Goal: Task Accomplishment & Management: Complete application form

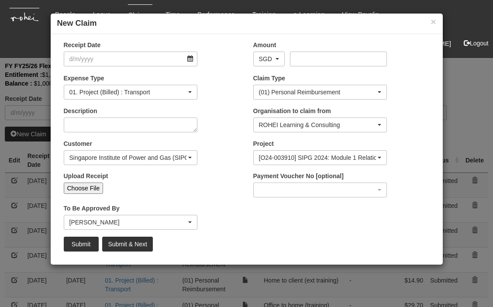
select select "50"
select select "135"
select select "14"
select select "483"
select select "2566"
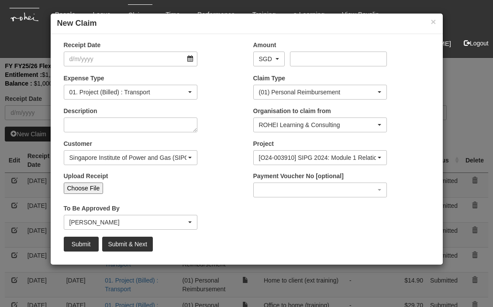
select select "34494e3c-fa1c-4f5c-8164-1b5a8a5feac6"
click at [80, 186] on input "Choose File" at bounding box center [84, 188] width 40 height 11
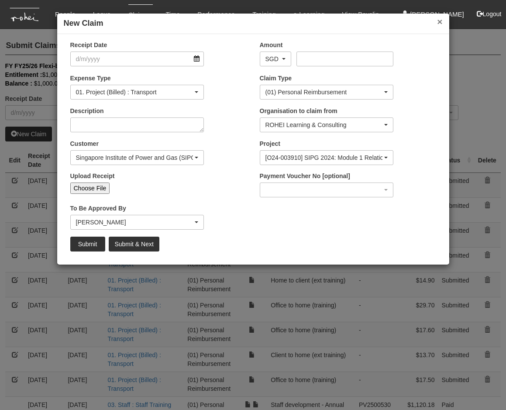
click at [437, 21] on button "×" at bounding box center [439, 21] width 5 height 9
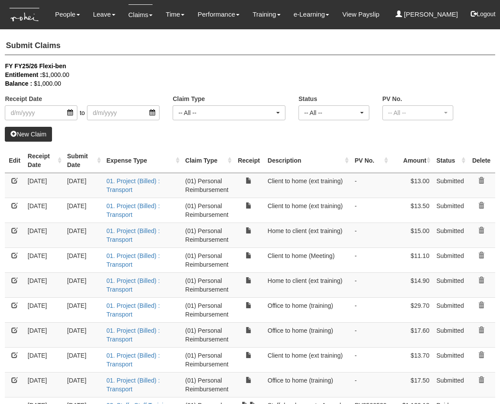
click at [59, 160] on th "Receipt Date" at bounding box center [43, 160] width 39 height 25
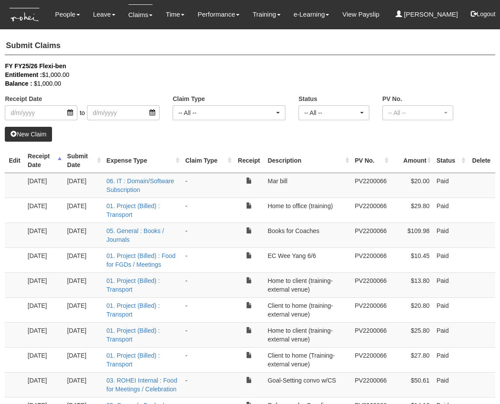
click at [59, 161] on th "Receipt Date" at bounding box center [43, 160] width 39 height 25
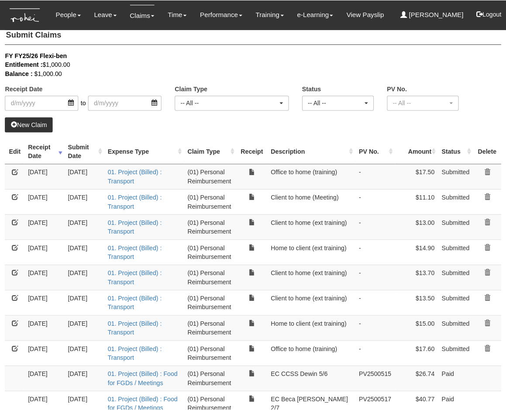
scroll to position [17, 0]
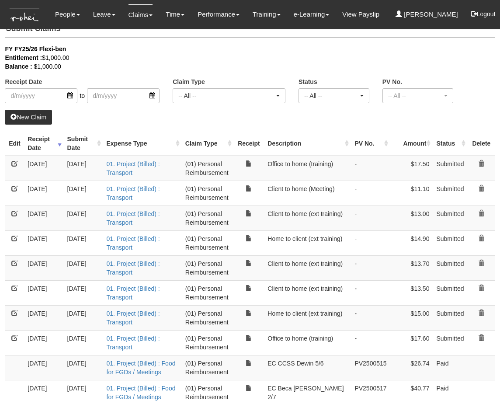
click at [35, 121] on link "New Claim" at bounding box center [28, 117] width 47 height 15
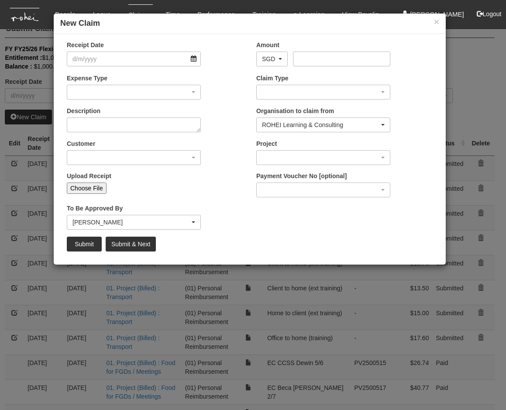
click at [80, 185] on input "Choose File" at bounding box center [87, 188] width 40 height 11
type input "C:\fakepath\Screenshot [DATE] 8.47.11 AM.png"
type input "Choose Another File"
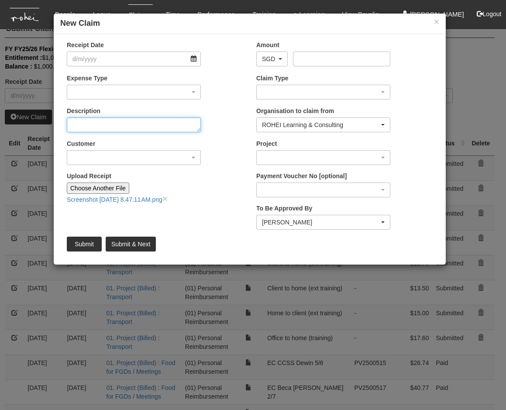
click at [132, 126] on textarea "Description" at bounding box center [134, 124] width 134 height 15
type textarea "23.6km x $0.70 = $16.52"
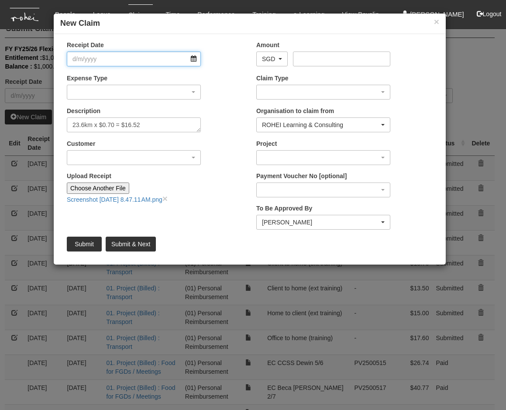
click at [193, 56] on input "Receipt Date" at bounding box center [134, 59] width 134 height 15
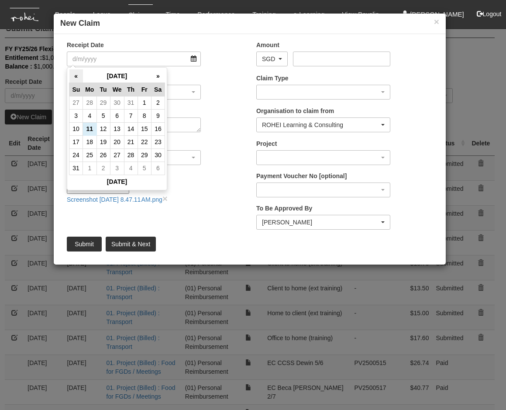
click at [76, 74] on th "«" at bounding box center [76, 76] width 14 height 14
click at [129, 127] on td "17" at bounding box center [131, 128] width 14 height 13
type input "[DATE]"
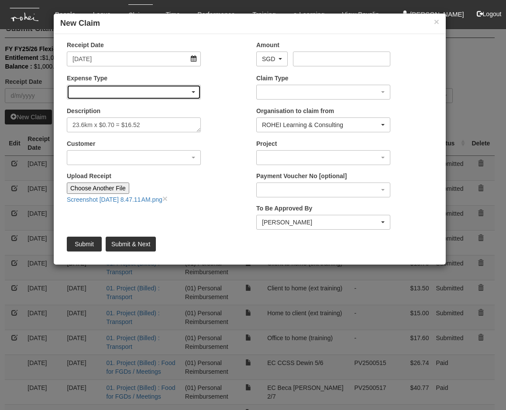
click at [162, 95] on div "button" at bounding box center [133, 92] width 133 height 14
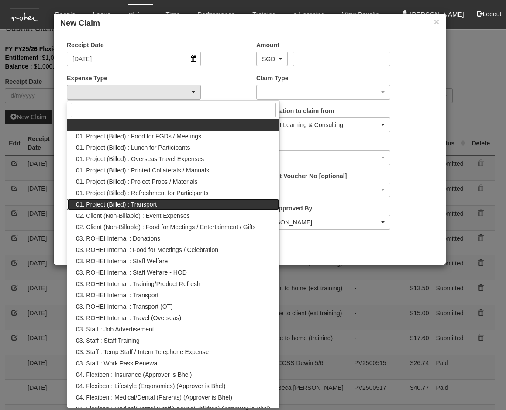
click at [161, 203] on link "01. Project (Billed) : Transport" at bounding box center [173, 204] width 212 height 11
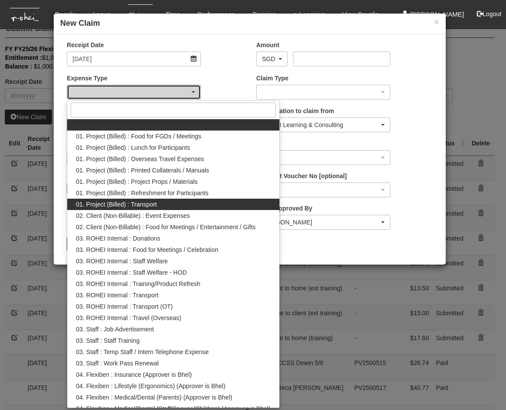
select select "135"
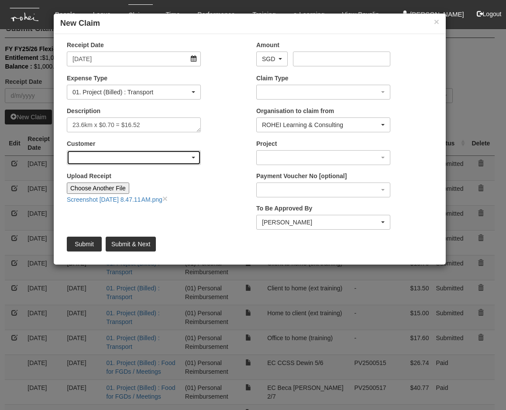
click at [138, 158] on div "button" at bounding box center [133, 158] width 133 height 14
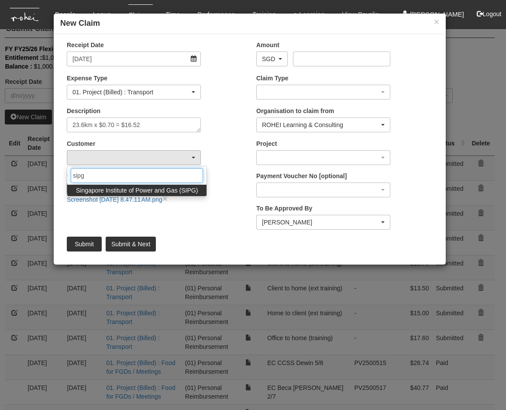
type input "sipg"
click at [186, 190] on span "Singapore Institute of Power and Gas (SIPG)" at bounding box center [137, 190] width 122 height 9
select select "483"
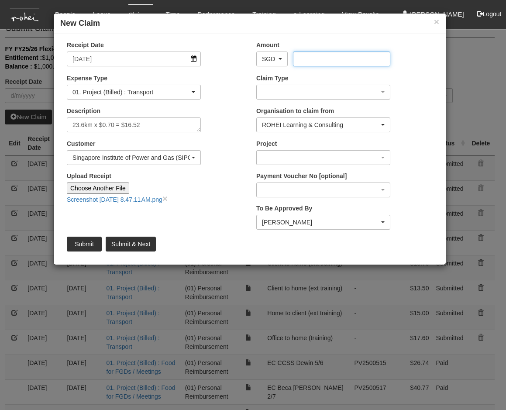
click at [349, 60] on input "Amount" at bounding box center [341, 59] width 97 height 15
type input "16.52"
click at [73, 126] on textarea "23.6km x $0.70 = $16.52" at bounding box center [134, 124] width 134 height 15
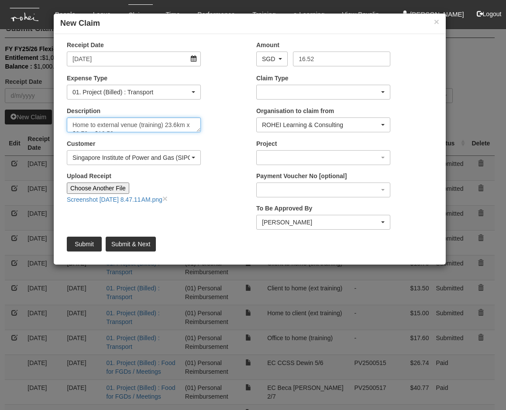
type textarea "Home to external venue (training) 23.6km x $0.70 = $16.52"
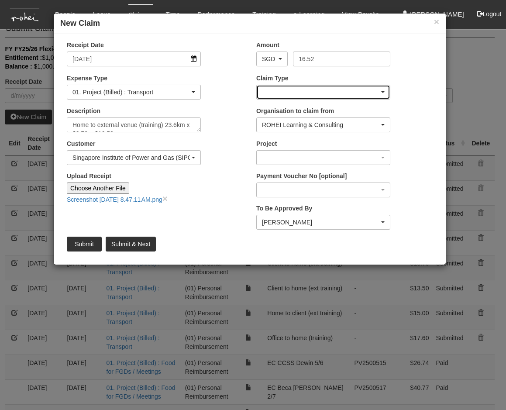
click at [352, 92] on div "button" at bounding box center [323, 92] width 133 height 14
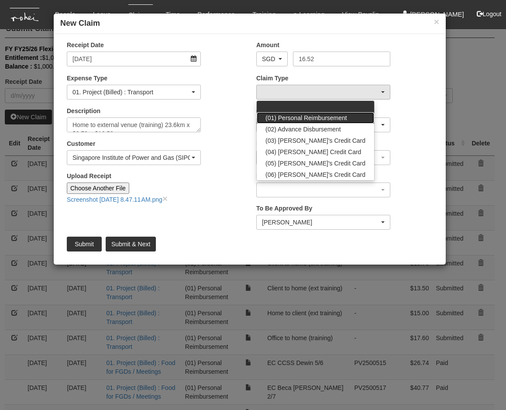
click at [327, 116] on span "(01) Personal Reimbursement" at bounding box center [307, 118] width 82 height 9
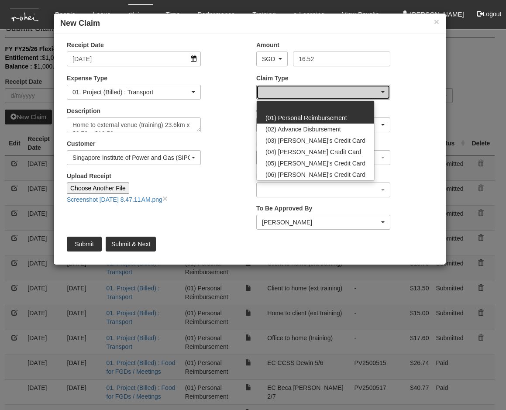
select select "14"
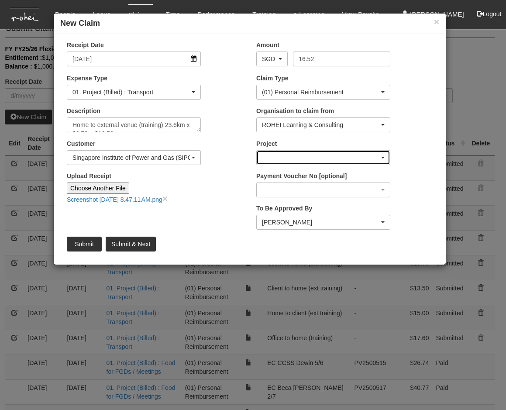
click at [356, 161] on div "button" at bounding box center [323, 158] width 133 height 14
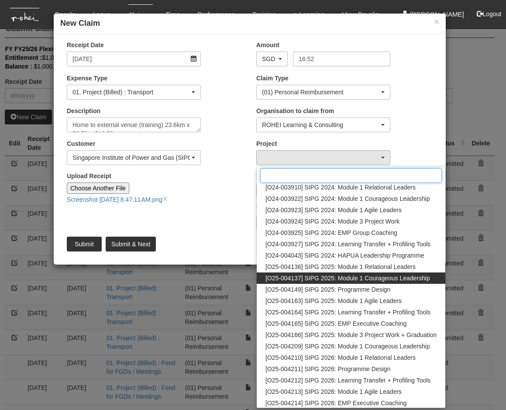
scroll to position [38, 0]
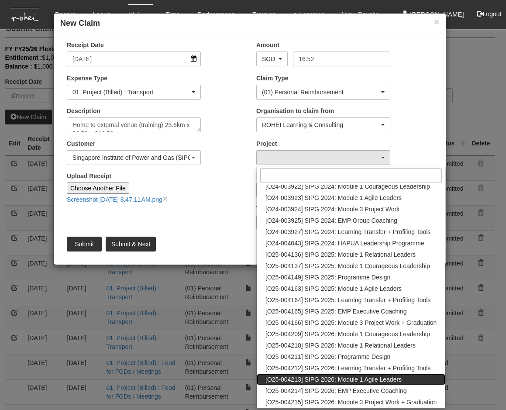
click at [360, 307] on span "[O25-004213] SIPG 2026: Module 1 Agile Leaders" at bounding box center [334, 379] width 136 height 9
select select "2832"
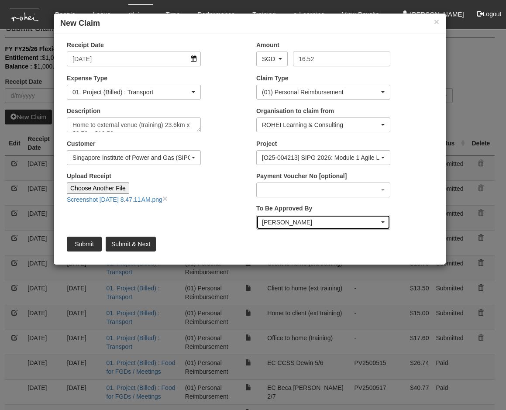
click at [314, 218] on div "[PERSON_NAME]" at bounding box center [320, 222] width 117 height 9
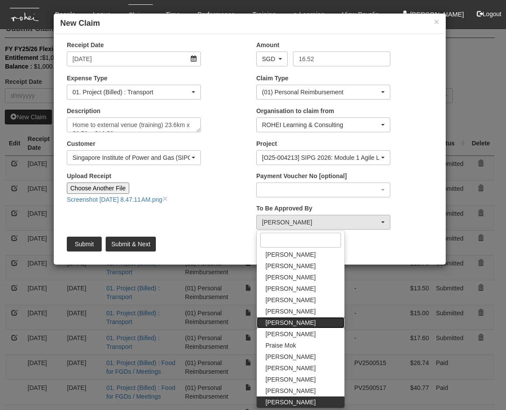
click at [297, 307] on link "[PERSON_NAME]" at bounding box center [301, 322] width 88 height 11
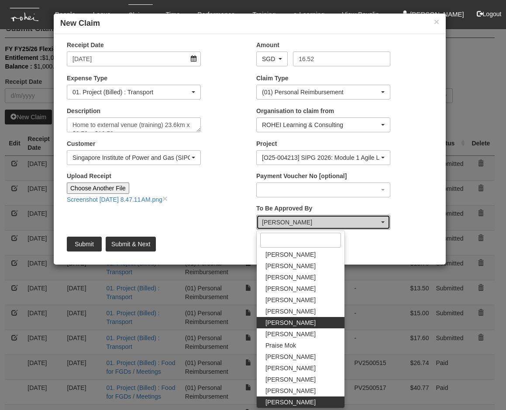
select select "34494e3c-fa1c-4f5c-8164-1b5a8a5feac6"
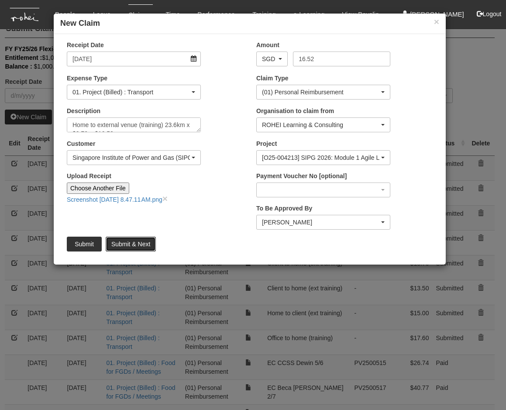
click at [141, 245] on input "Submit & Next" at bounding box center [131, 244] width 50 height 15
type input "Choose File"
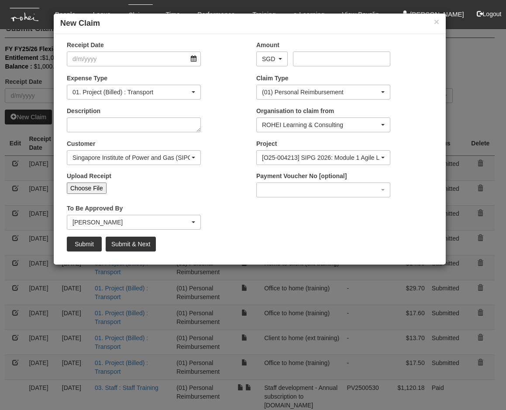
click at [91, 187] on input "Choose File" at bounding box center [87, 188] width 40 height 11
select select "50"
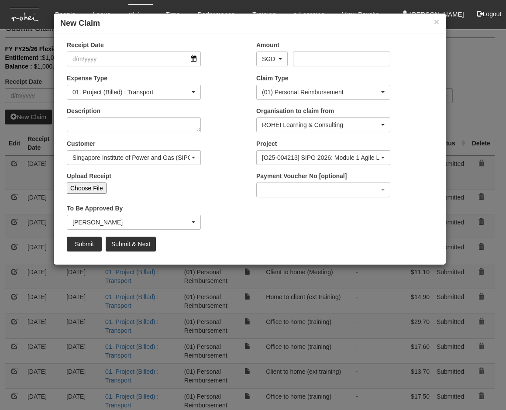
type input "C:\fakepath\Screenshot [DATE] 8.47.41 AM.png"
type input "Choose Another File"
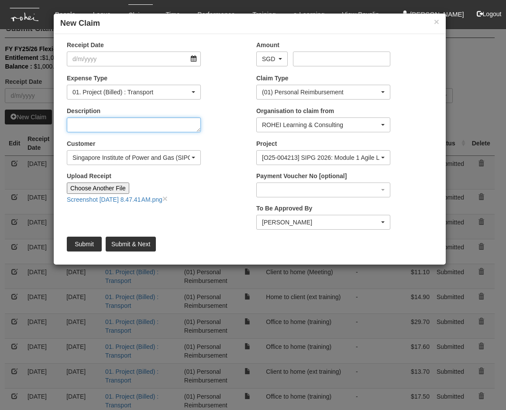
click at [114, 127] on textarea "Description" at bounding box center [134, 124] width 134 height 15
type textarea "Ext venue to home (training) 23.6km x $0.70/km = $16.52"
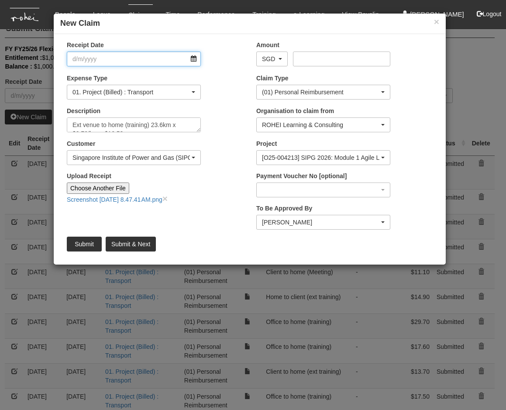
click at [193, 58] on input "Receipt Date" at bounding box center [134, 59] width 134 height 15
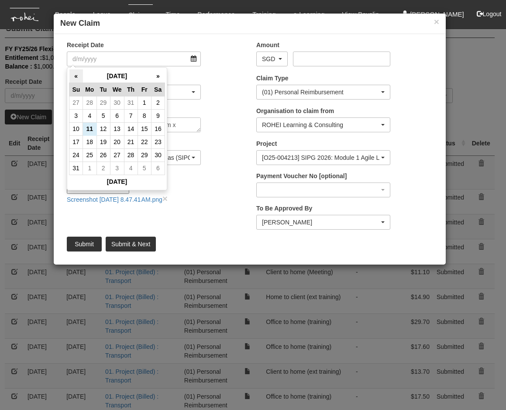
click at [76, 76] on th "«" at bounding box center [76, 76] width 14 height 14
click at [143, 128] on td "18" at bounding box center [145, 128] width 14 height 13
type input "[DATE]"
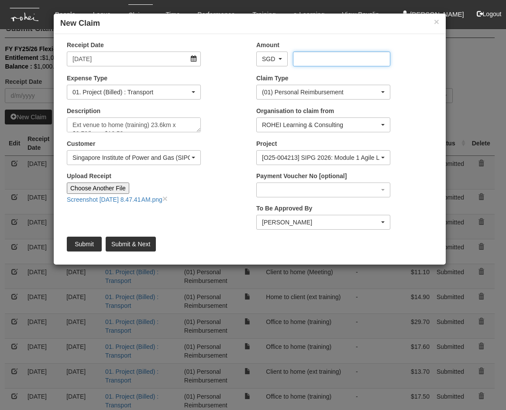
click at [315, 62] on input "Amount" at bounding box center [341, 59] width 97 height 15
type input "16.52"
click at [138, 245] on input "Submit & Next" at bounding box center [131, 244] width 50 height 15
type input "Choose File"
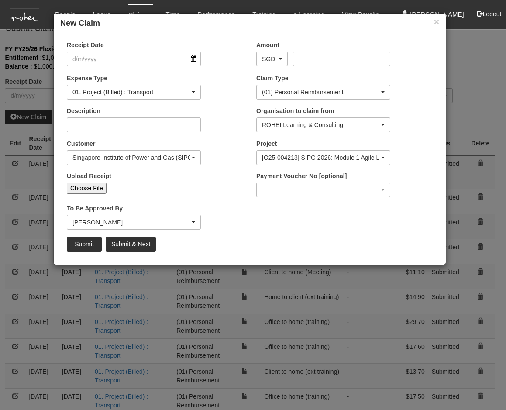
select select "50"
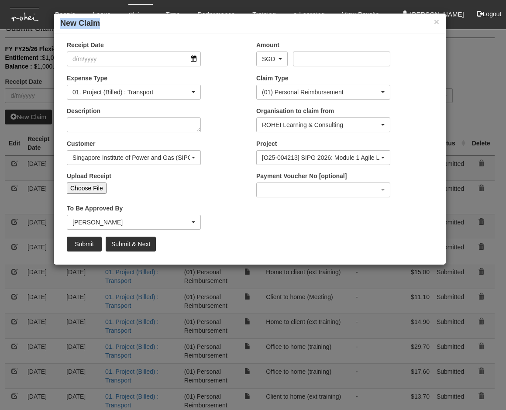
drag, startPoint x: 127, startPoint y: 17, endPoint x: 293, endPoint y: 26, distance: 166.7
click at [293, 26] on div "× New Claim" at bounding box center [250, 24] width 392 height 21
click at [435, 19] on button "×" at bounding box center [436, 21] width 5 height 9
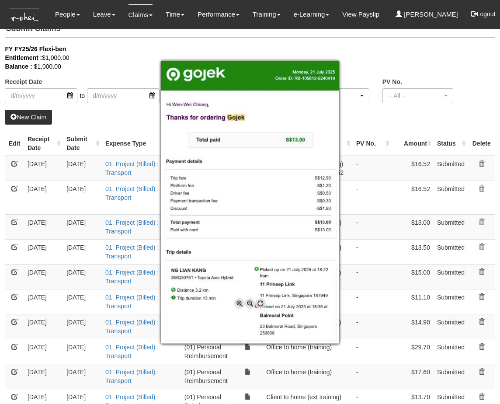
click at [65, 236] on div at bounding box center [250, 202] width 500 height 404
click at [32, 116] on div at bounding box center [250, 202] width 500 height 404
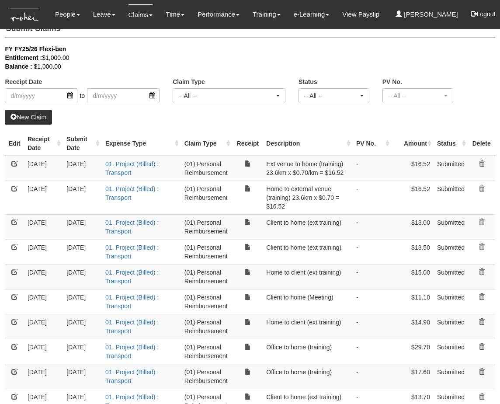
click at [34, 117] on link "New Claim" at bounding box center [28, 117] width 47 height 15
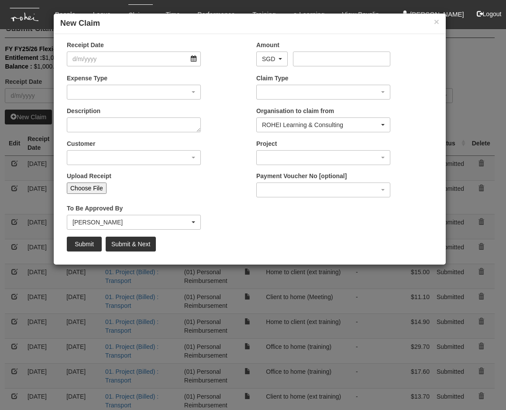
click at [96, 201] on div "Receipt Date Amount AED AFN ALL AMD ANG AOA ARS AUD AWG AZN BAM BBD BDT BGN BHD…" at bounding box center [250, 149] width 392 height 217
click at [86, 189] on input "Choose File" at bounding box center [87, 188] width 40 height 11
type input "C:\fakepath\Screenshot [DATE] 8.43.41 AM.png"
type input "Choose Another File"
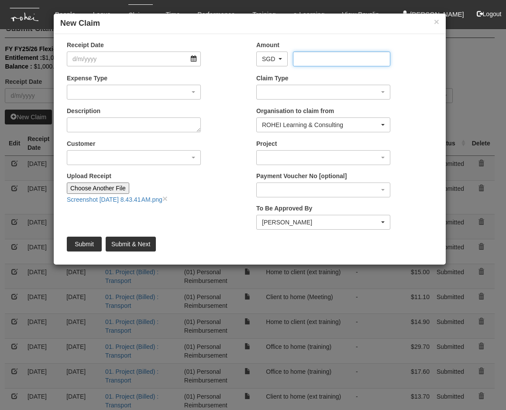
click at [308, 59] on input "Amount" at bounding box center [341, 59] width 97 height 15
type input "19.8"
click at [195, 63] on input "Receipt Date" at bounding box center [134, 59] width 134 height 15
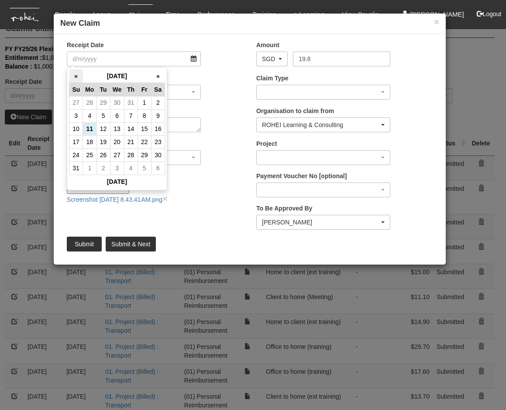
click at [75, 75] on th "«" at bounding box center [76, 76] width 14 height 14
click at [145, 142] on td "25" at bounding box center [145, 141] width 14 height 13
type input "[DATE]"
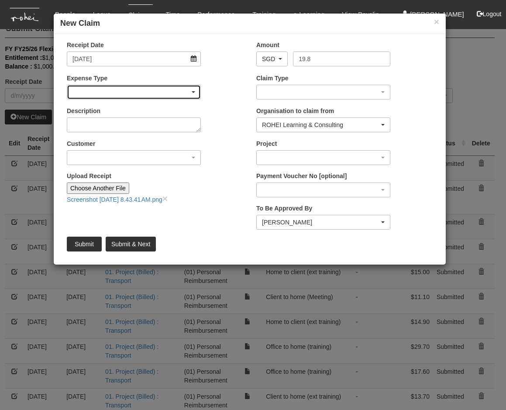
click at [145, 92] on div "button" at bounding box center [133, 92] width 133 height 14
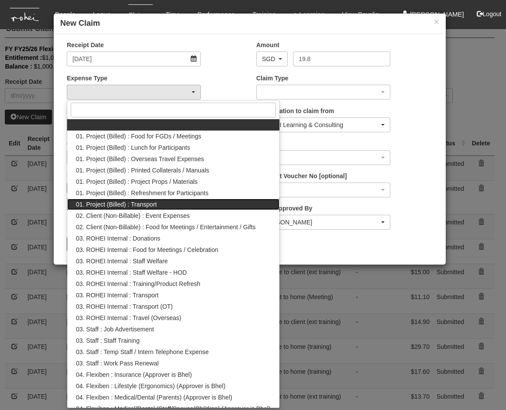
click at [146, 200] on span "01. Project (Billed) : Transport" at bounding box center [116, 204] width 81 height 9
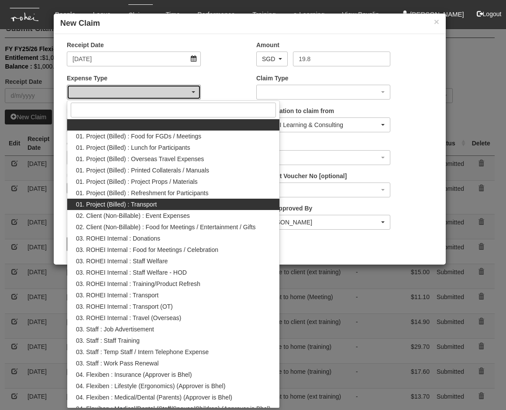
select select "135"
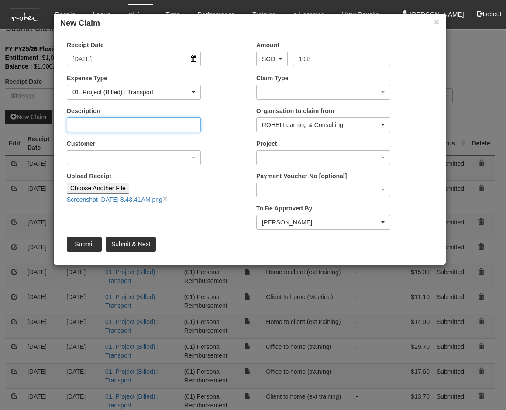
click at [132, 127] on textarea "Description" at bounding box center [134, 124] width 134 height 15
type textarea "Home to client (EC)"
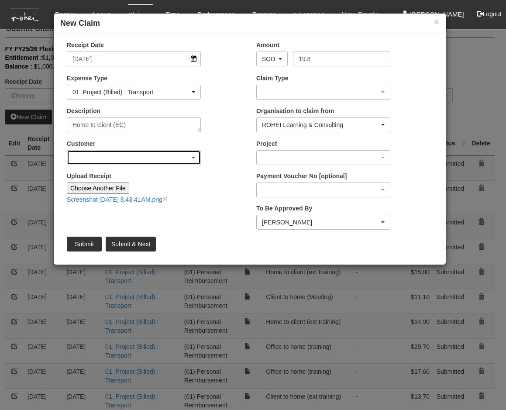
click at [195, 158] on div "button" at bounding box center [133, 158] width 133 height 14
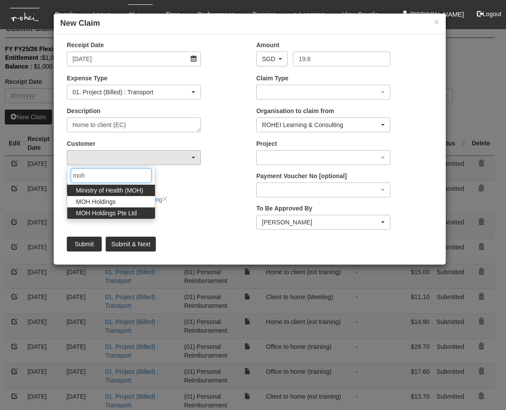
type input "moh"
click at [131, 210] on span "MOH Holdings Pte Ltd" at bounding box center [106, 213] width 61 height 9
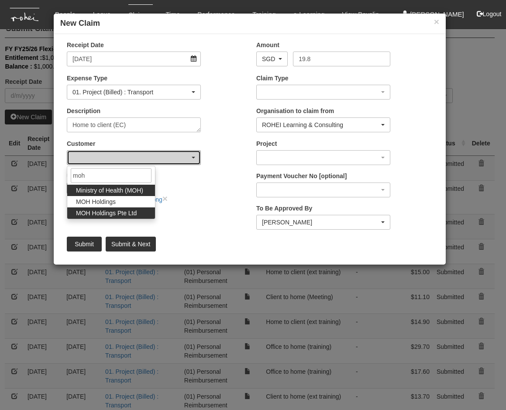
select select "181"
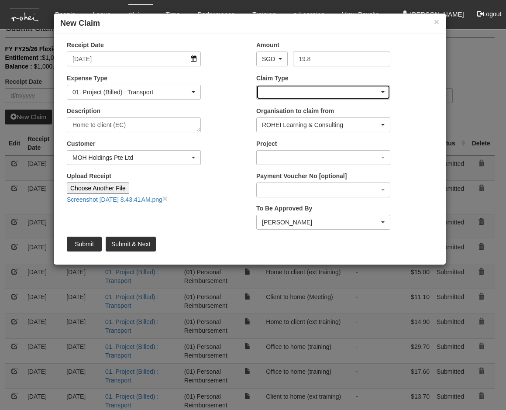
click at [344, 93] on div "button" at bounding box center [323, 92] width 133 height 14
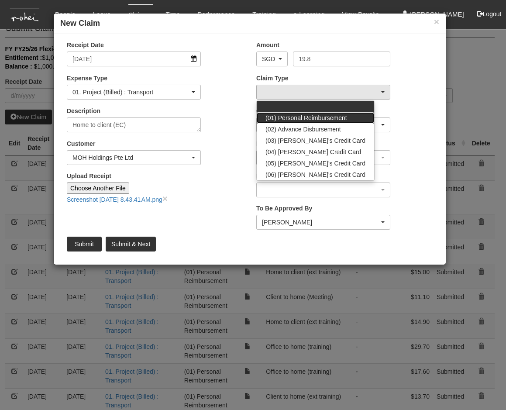
click at [332, 118] on span "(01) Personal Reimbursement" at bounding box center [307, 118] width 82 height 9
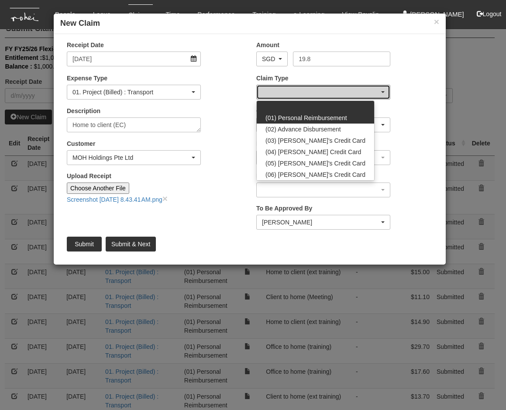
select select "14"
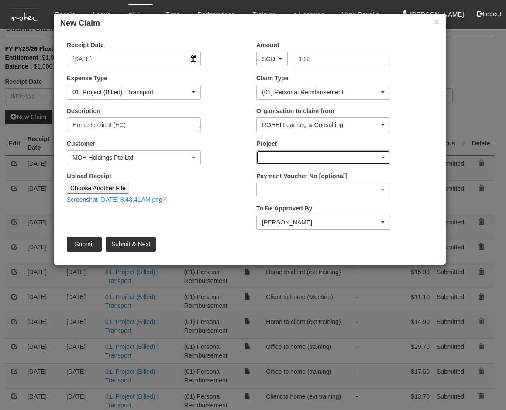
click at [373, 154] on div "button" at bounding box center [323, 158] width 133 height 14
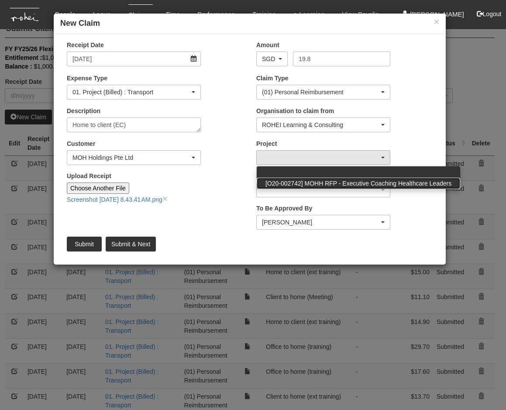
click at [381, 183] on span "[O20-002742] MOHH RFP - Executive Coaching Healthcare Leaders" at bounding box center [359, 183] width 186 height 9
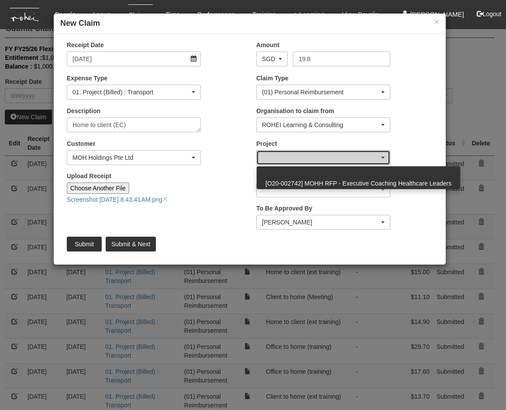
select select "1684"
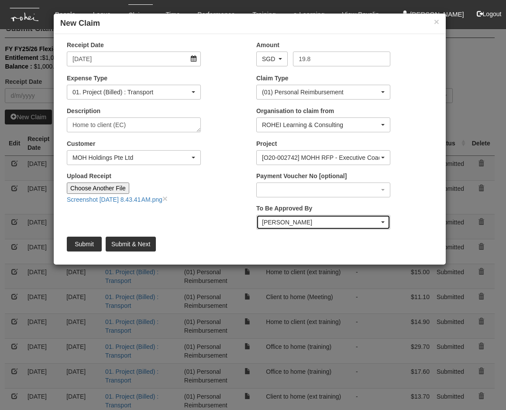
click at [384, 221] on span "button" at bounding box center [382, 222] width 3 height 2
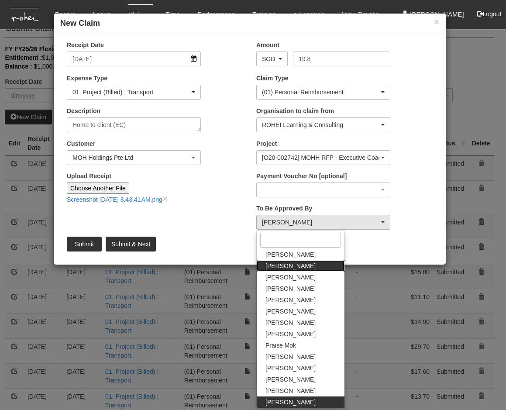
click at [301, 263] on span "[PERSON_NAME]" at bounding box center [291, 266] width 50 height 9
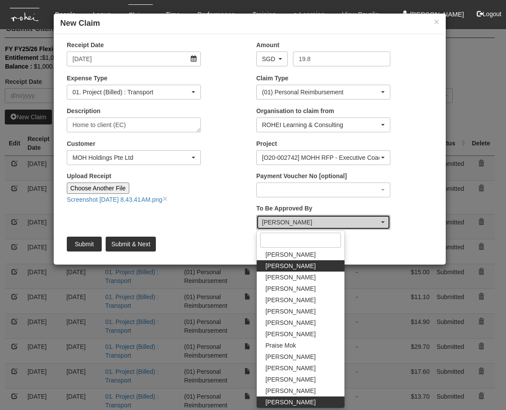
select select "1ae40e68-5a0c-4d70-b50e-45a4e5a72252"
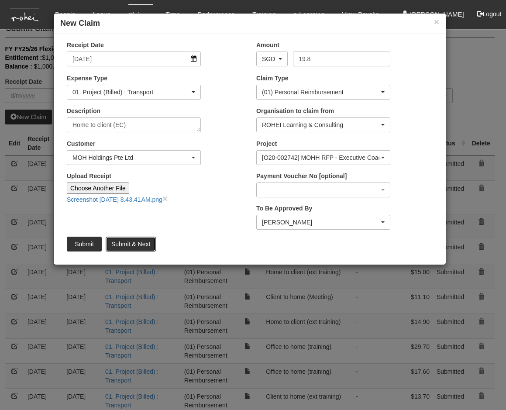
click at [131, 244] on input "Submit & Next" at bounding box center [131, 244] width 50 height 15
type input "Choose File"
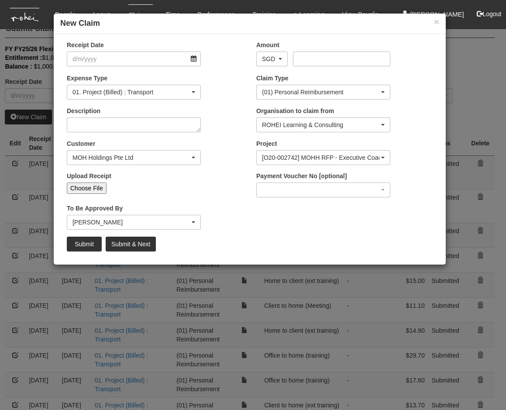
click at [89, 183] on input "Choose File" at bounding box center [87, 188] width 40 height 11
type input "C:\fakepath\Screenshot [DATE] 8.43.51 AM.png"
type input "Choose Another File"
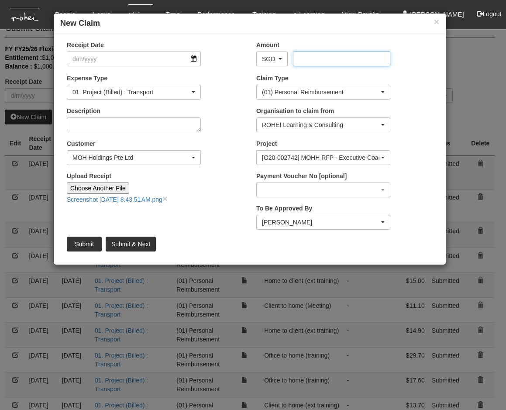
click at [312, 62] on input "Amount" at bounding box center [341, 59] width 97 height 15
type input "25.1"
select select "50"
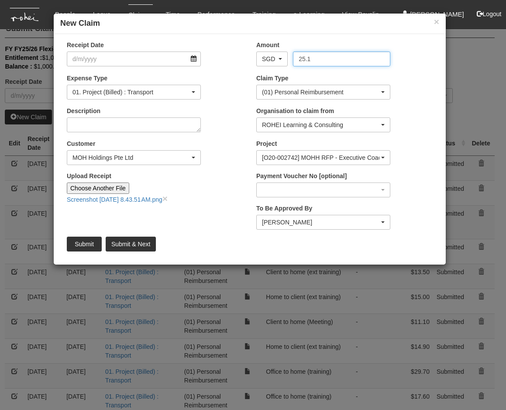
type input "25.1"
click at [180, 59] on input "Receipt Date" at bounding box center [134, 59] width 134 height 15
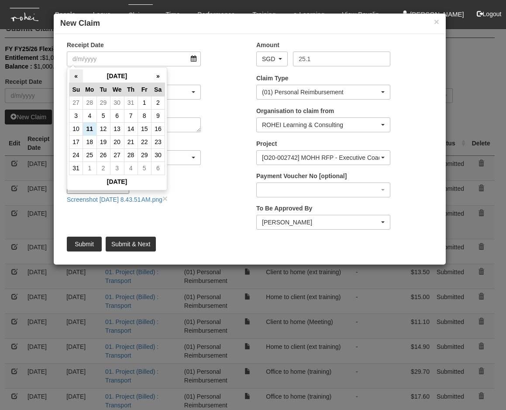
click at [75, 77] on th "«" at bounding box center [76, 76] width 14 height 14
click at [142, 141] on td "25" at bounding box center [145, 141] width 14 height 13
type input "[DATE]"
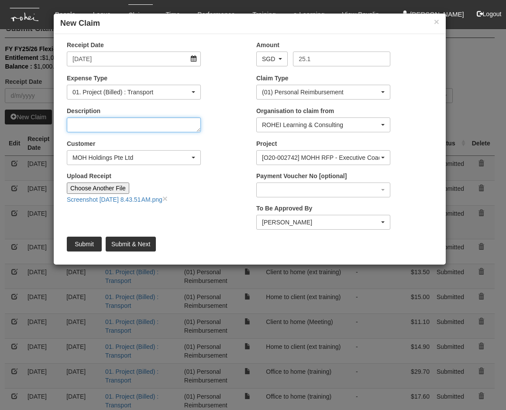
click at [151, 127] on textarea "Description" at bounding box center [134, 124] width 134 height 15
type textarea "Client to home (EC)"
click at [140, 245] on input "Submit & Next" at bounding box center [131, 244] width 50 height 15
type input "Choose File"
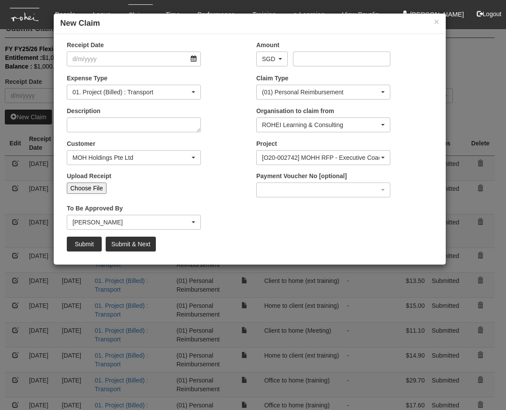
click at [83, 190] on input "Choose File" at bounding box center [87, 188] width 40 height 11
select select "50"
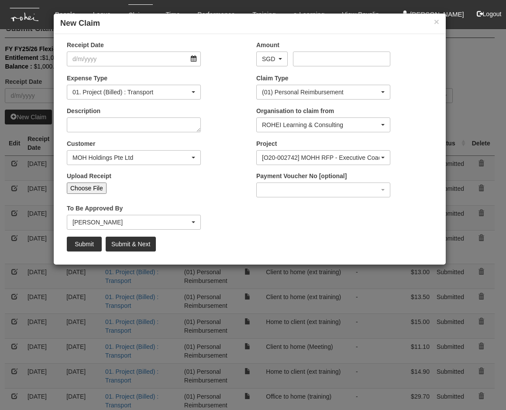
type input "C:\fakepath\Screenshot [DATE] 8.44.02 AM.png"
type input "Choose Another File"
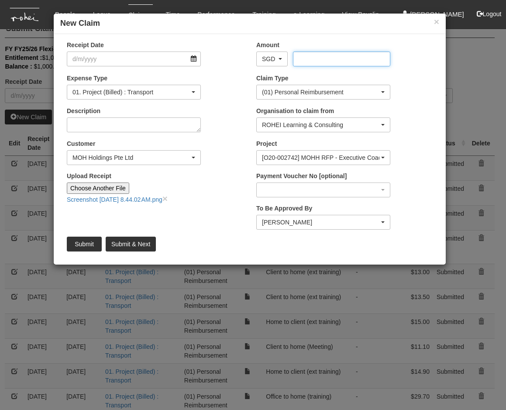
click at [306, 56] on input "Amount" at bounding box center [341, 59] width 97 height 15
type input "23.5"
click at [194, 60] on input "Receipt Date" at bounding box center [134, 59] width 134 height 15
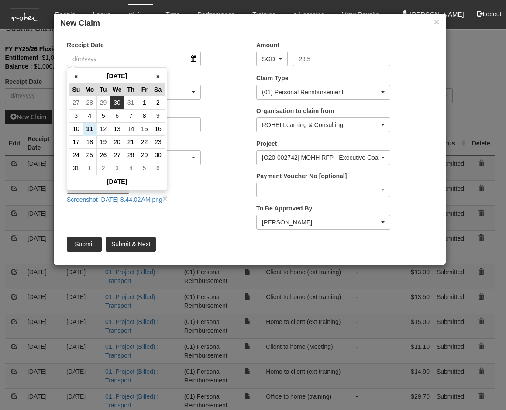
click at [119, 105] on td "30" at bounding box center [117, 102] width 14 height 13
type input "[DATE]"
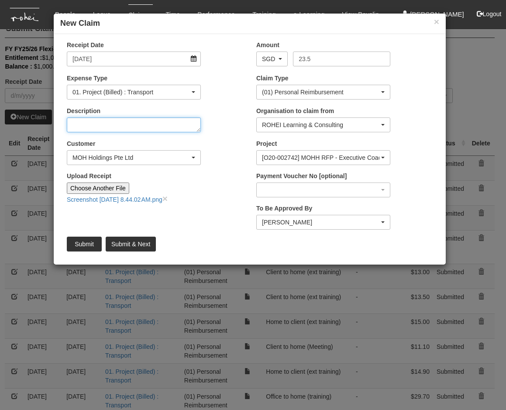
click at [168, 125] on textarea "Description" at bounding box center [134, 124] width 134 height 15
type textarea "Office to home (training)"
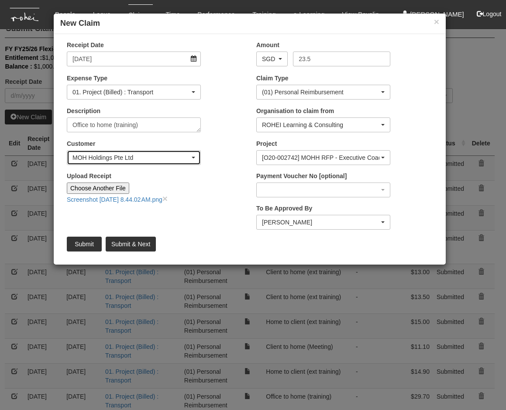
click at [190, 157] on div "MOH Holdings Pte Ltd" at bounding box center [133, 157] width 123 height 9
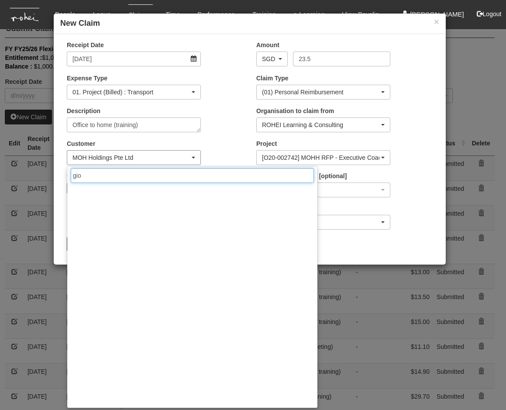
scroll to position [0, 0]
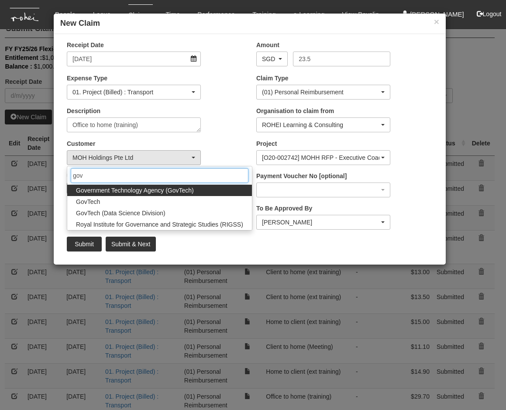
type input "gov"
click at [159, 188] on span "Government Technology Agency (GovTech)" at bounding box center [135, 190] width 118 height 9
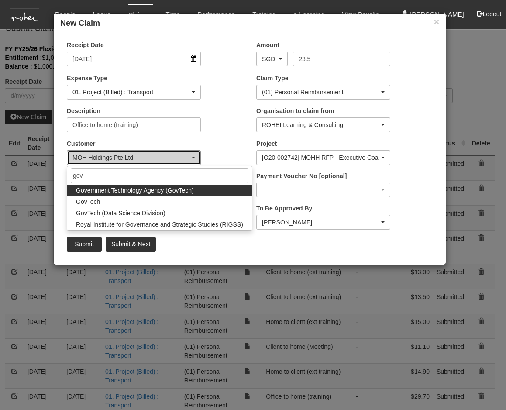
select select "900"
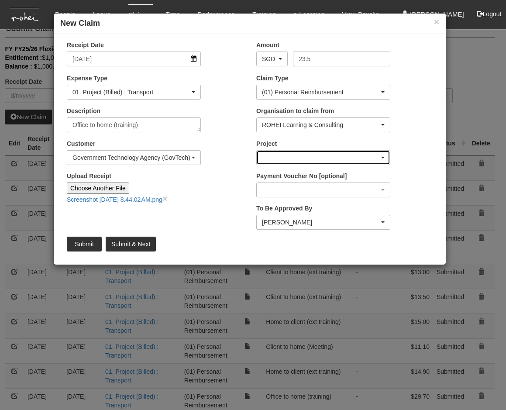
click at [289, 158] on div "button" at bounding box center [323, 158] width 133 height 14
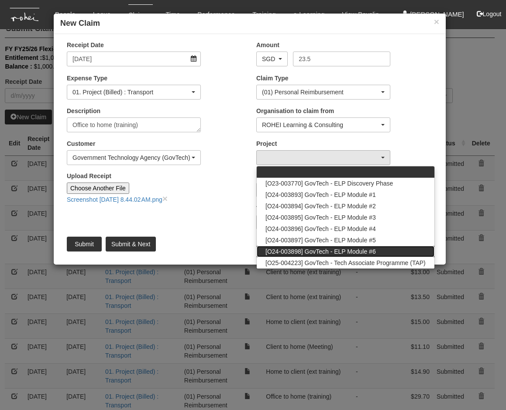
click at [335, 252] on span "[O24-003898] GovTech - ELP Module #6" at bounding box center [321, 251] width 110 height 9
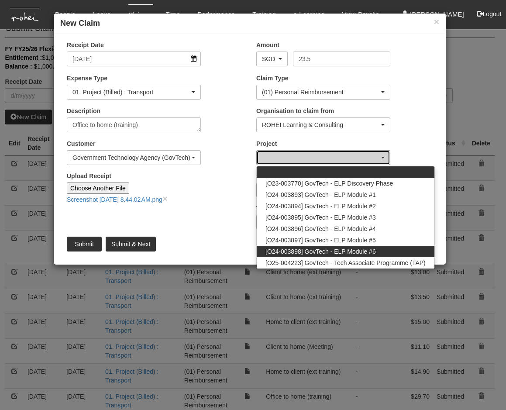
select select "2502"
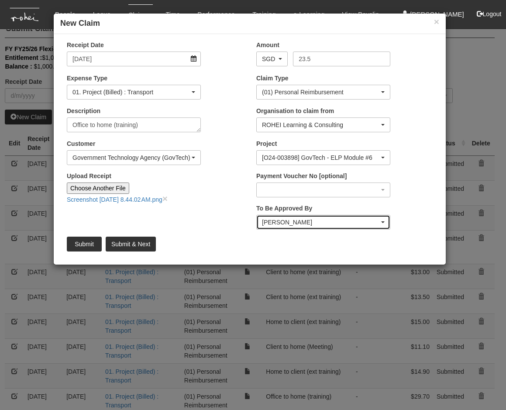
click at [383, 221] on span "button" at bounding box center [382, 222] width 3 height 2
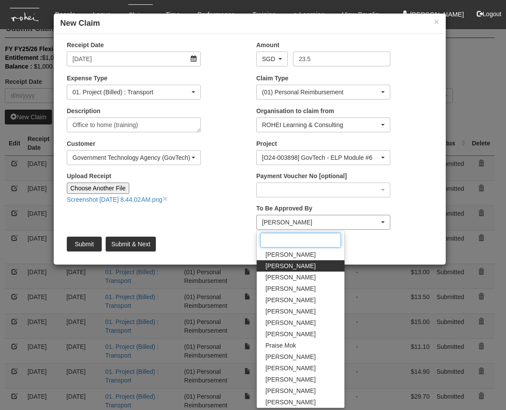
scroll to position [17, 0]
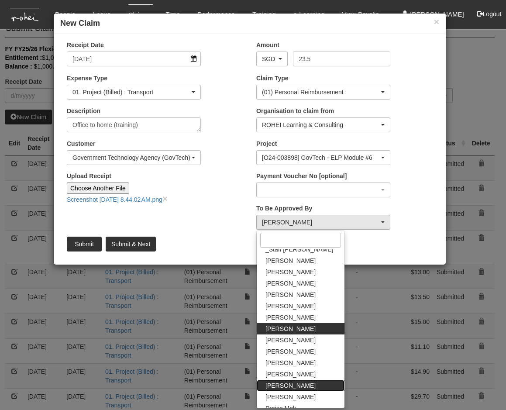
click at [298, 307] on link "[PERSON_NAME]" at bounding box center [301, 385] width 88 height 11
select select "34494e3c-fa1c-4f5c-8164-1b5a8a5feac6"
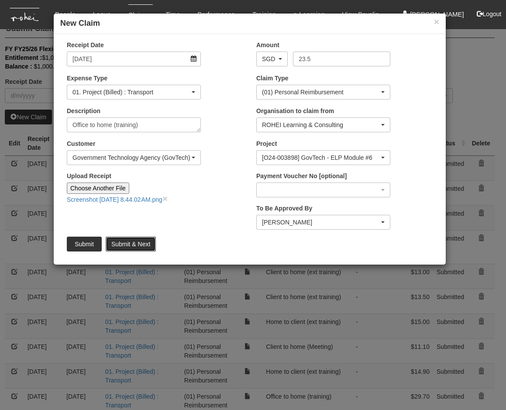
click at [137, 241] on input "Submit & Next" at bounding box center [131, 244] width 50 height 15
type input "Choose File"
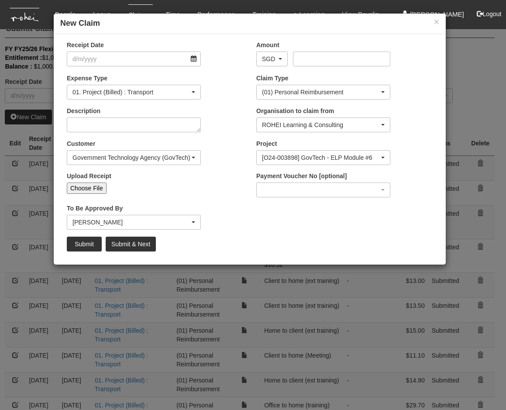
click at [85, 187] on input "Choose File" at bounding box center [87, 188] width 40 height 11
type input "C:\fakepath\Screenshot [DATE] 8.44.13 AM.png"
type input "Choose Another File"
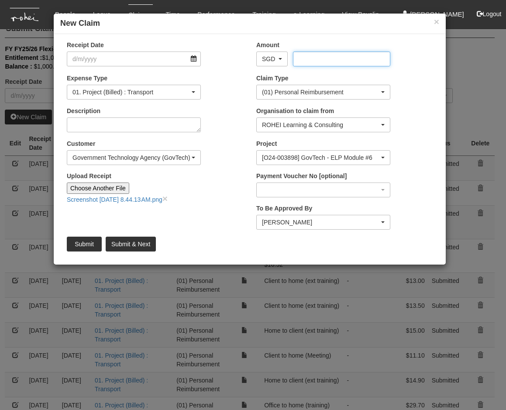
click at [311, 62] on input "Amount" at bounding box center [341, 59] width 97 height 15
type input "8"
select select "50"
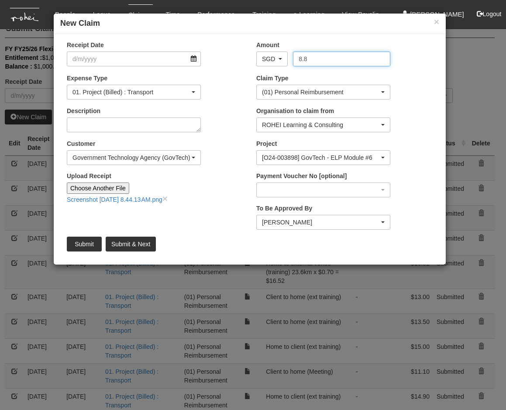
type input "8.8"
click at [170, 59] on input "Receipt Date" at bounding box center [134, 59] width 134 height 15
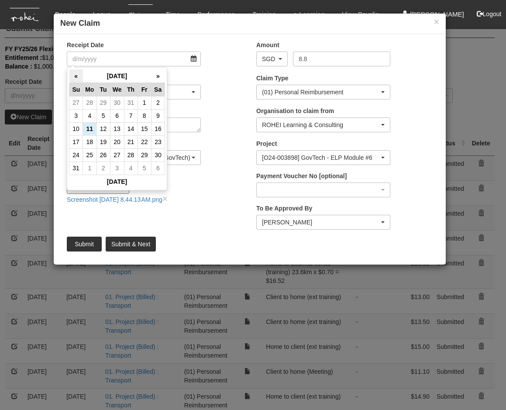
click at [77, 76] on th "«" at bounding box center [76, 76] width 14 height 14
click at [104, 141] on td "22" at bounding box center [104, 141] width 14 height 13
type input "[DATE]"
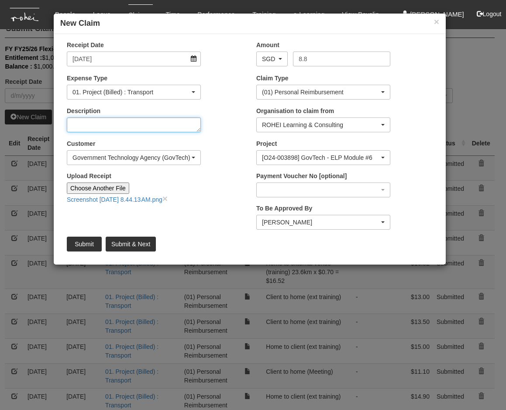
click at [107, 126] on textarea "Description" at bounding box center [134, 124] width 134 height 15
type textarea "Home to client (ext training)"
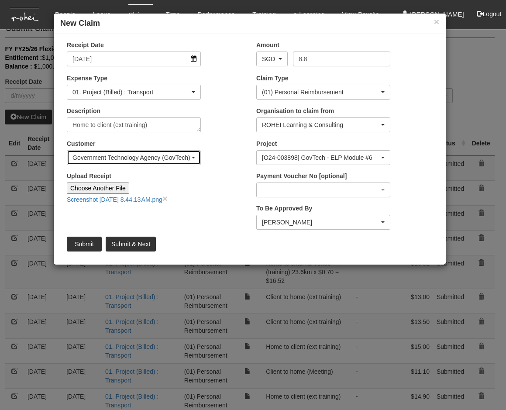
click at [197, 157] on div "Government Technology Agency (GovTech)" at bounding box center [133, 158] width 133 height 14
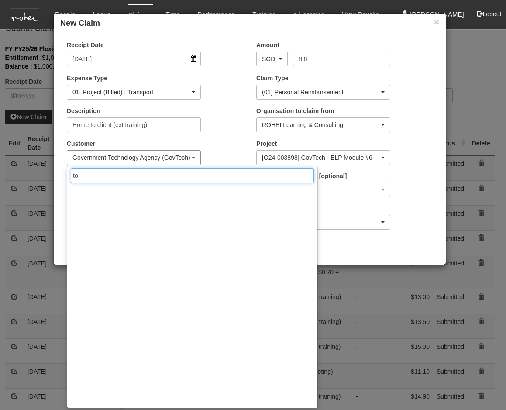
scroll to position [0, 0]
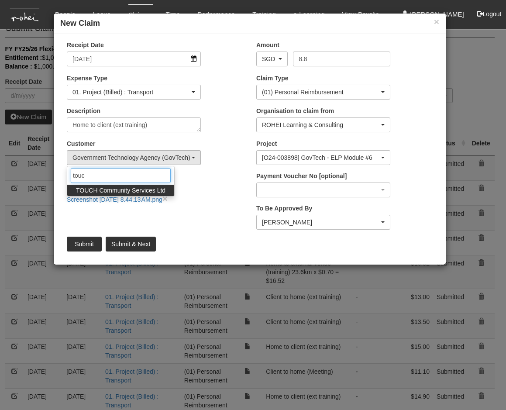
type input "touc"
click at [137, 189] on span "TOUCH Community Services Ltd" at bounding box center [121, 190] width 90 height 9
select select "893"
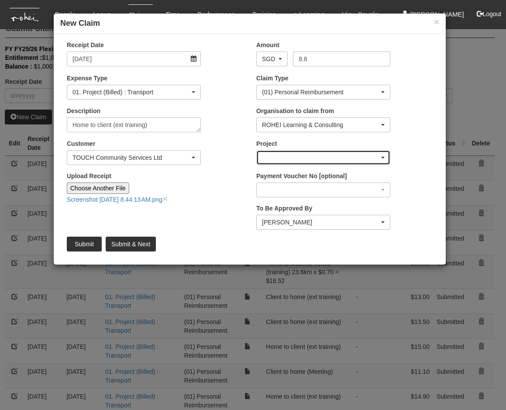
click at [387, 156] on div "button" at bounding box center [323, 158] width 133 height 14
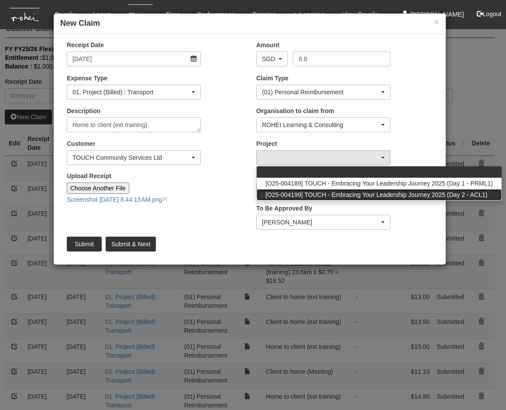
click at [363, 196] on span "[O25-004199] TOUCH - Embracing Your Leadership Journey 2025 (Day 2 - ACL1)" at bounding box center [377, 194] width 222 height 9
select select "2820"
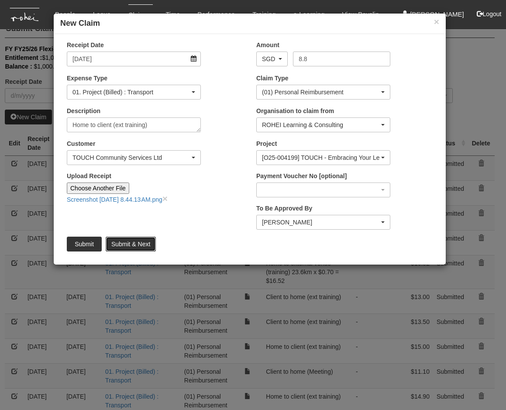
click at [134, 243] on input "Submit & Next" at bounding box center [131, 244] width 50 height 15
type input "Choose File"
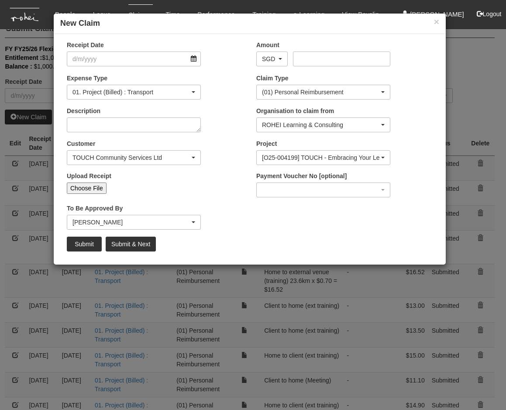
click at [94, 188] on input "Choose File" at bounding box center [87, 188] width 40 height 11
select select "50"
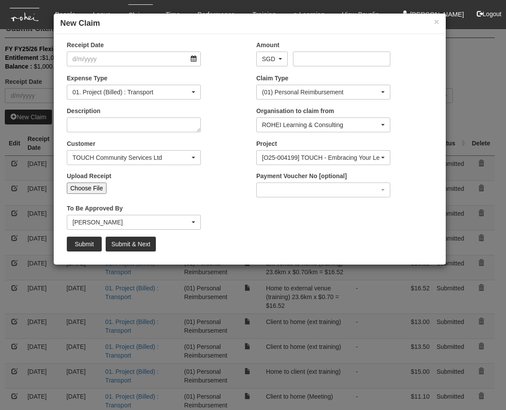
type input "C:\fakepath\Screenshot [DATE] 8.44.21 AM.png"
type input "Choose Another File"
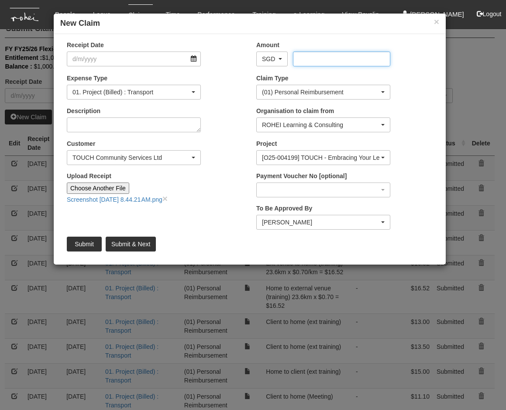
click at [309, 59] on input "Amount" at bounding box center [341, 59] width 97 height 15
type input "13.4"
click at [132, 60] on input "Receipt Date" at bounding box center [134, 59] width 134 height 15
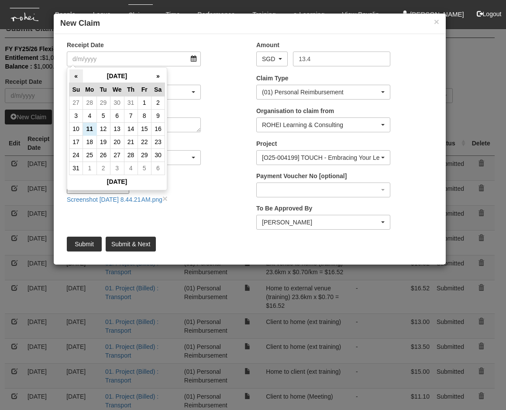
click at [76, 76] on th "«" at bounding box center [76, 76] width 14 height 14
click at [101, 143] on td "22" at bounding box center [104, 141] width 14 height 13
type input "[DATE]"
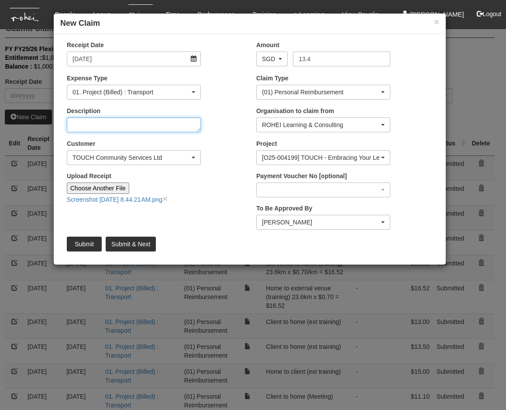
click at [132, 127] on textarea "Description" at bounding box center [134, 124] width 134 height 15
type textarea "Client to home (ext training)"
click at [132, 245] on input "Submit & Next" at bounding box center [131, 244] width 50 height 15
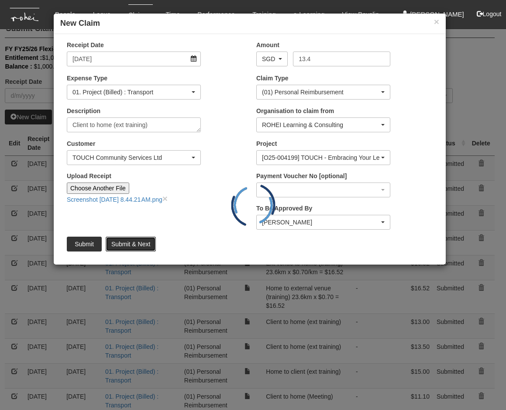
type input "Choose File"
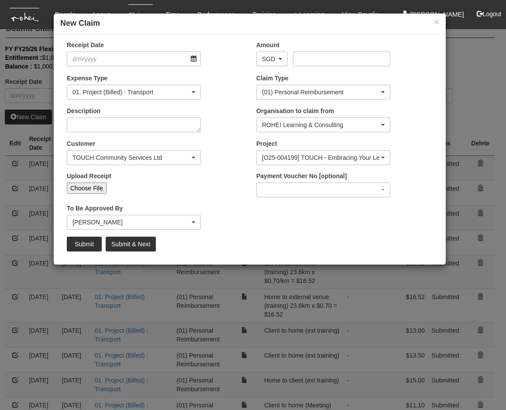
click at [82, 183] on input "Choose File" at bounding box center [87, 188] width 40 height 11
select select "50"
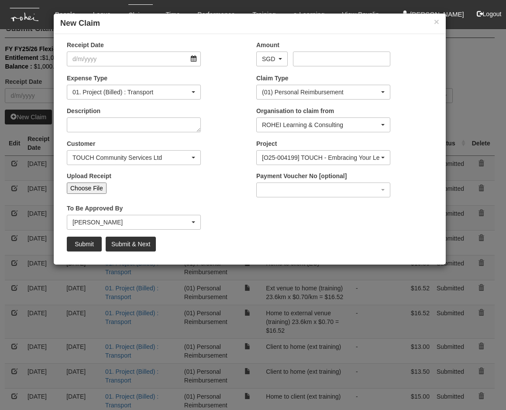
type input "C:\fakepath\Screenshot [DATE] 8.44.37 AM.png"
type input "Choose Another File"
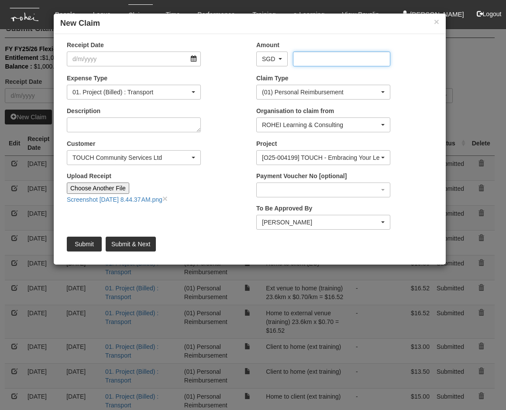
click at [311, 58] on input "Amount" at bounding box center [341, 59] width 97 height 15
type input "16.6"
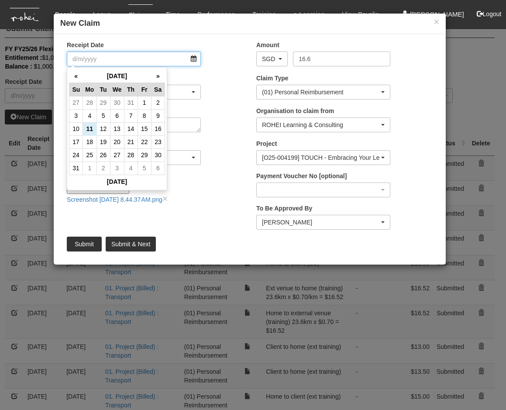
click at [186, 57] on input "Receipt Date" at bounding box center [134, 59] width 134 height 15
click at [91, 115] on td "4" at bounding box center [90, 115] width 14 height 13
type input "[DATE]"
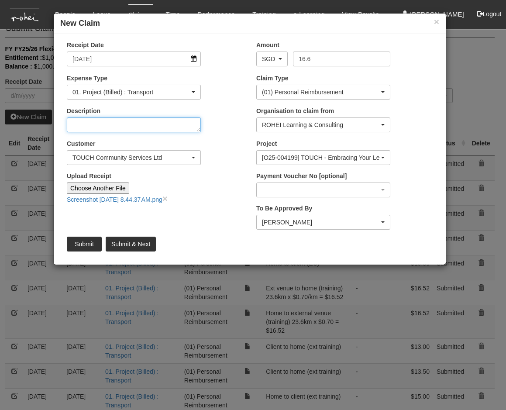
click at [95, 125] on textarea "Description" at bounding box center [134, 124] width 134 height 15
type textarea "Office to client (EC)"
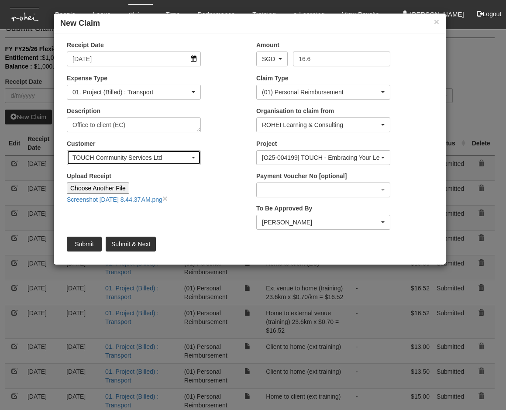
click at [195, 157] on div "TOUCH Community Services Ltd" at bounding box center [133, 158] width 133 height 14
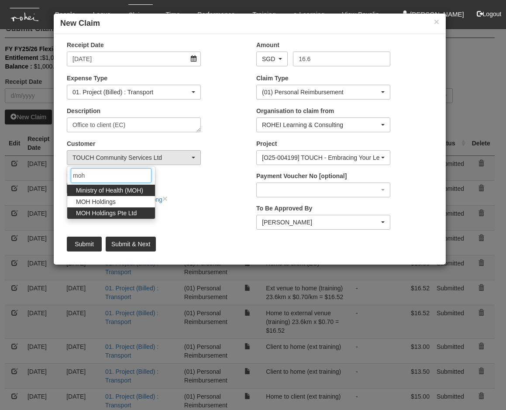
type input "moh"
click at [129, 211] on span "MOH Holdings Pte Ltd" at bounding box center [106, 213] width 61 height 9
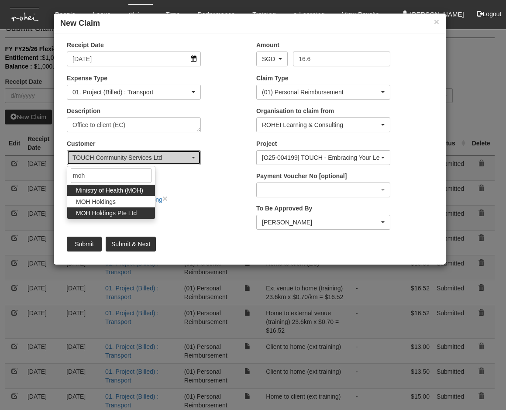
select select "181"
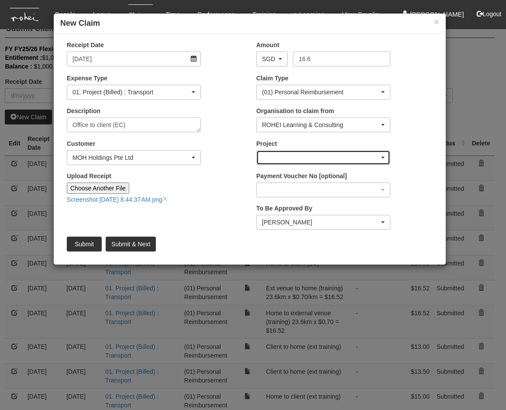
click at [304, 158] on div "button" at bounding box center [323, 158] width 133 height 14
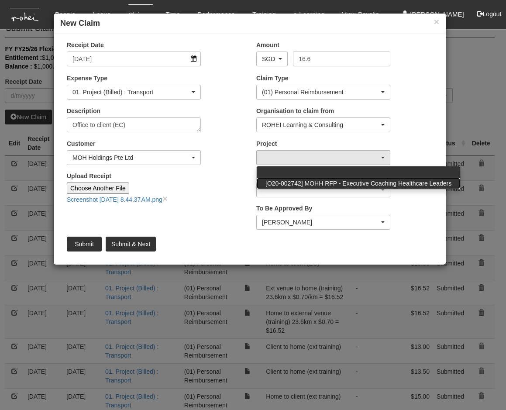
click at [310, 184] on span "[O20-002742] MOHH RFP - Executive Coaching Healthcare Leaders" at bounding box center [359, 183] width 186 height 9
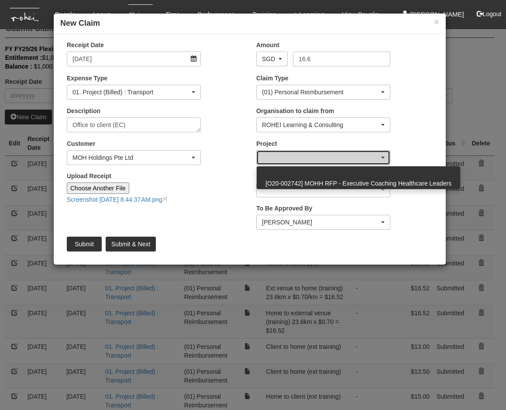
select select "1684"
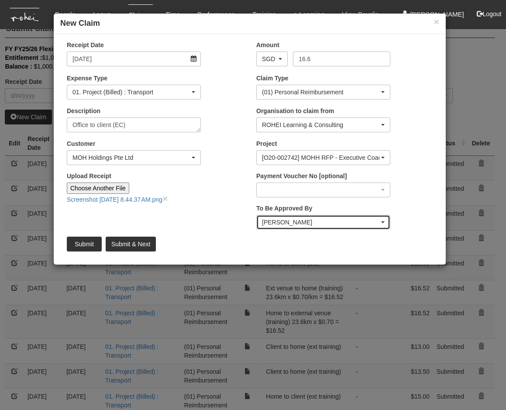
click at [349, 224] on div "[PERSON_NAME]" at bounding box center [320, 222] width 117 height 9
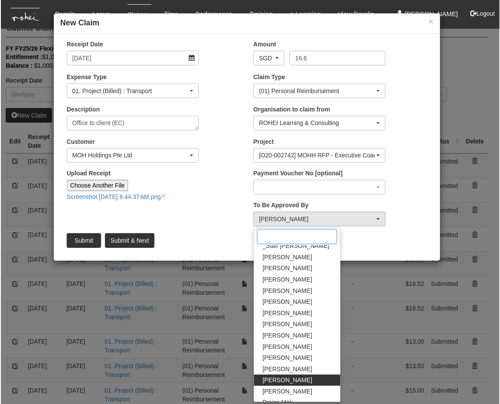
scroll to position [74, 0]
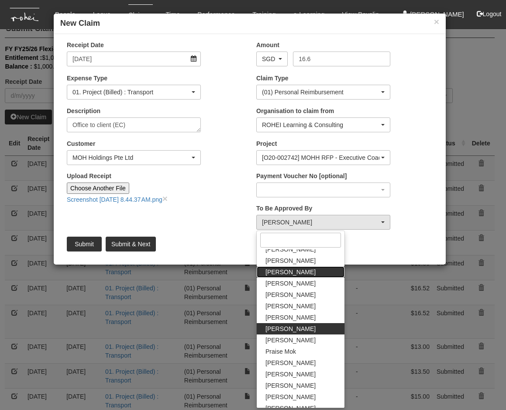
click at [307, 269] on link "[PERSON_NAME]" at bounding box center [301, 271] width 88 height 11
select select "1ae40e68-5a0c-4d70-b50e-45a4e5a72252"
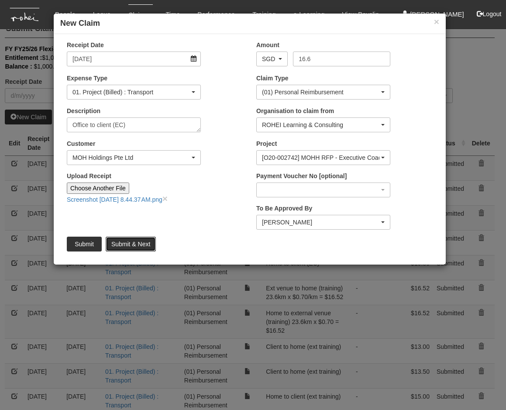
click at [139, 245] on input "Submit & Next" at bounding box center [131, 244] width 50 height 15
type input "Choose File"
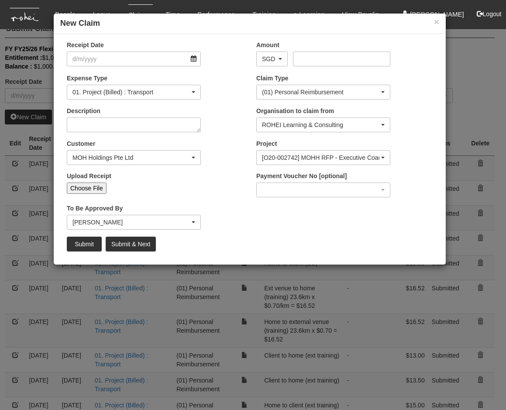
click at [89, 188] on input "Choose File" at bounding box center [87, 188] width 40 height 11
type input "C:\fakepath\Screenshot [DATE] 8.44.45 AM.png"
type input "Choose Another File"
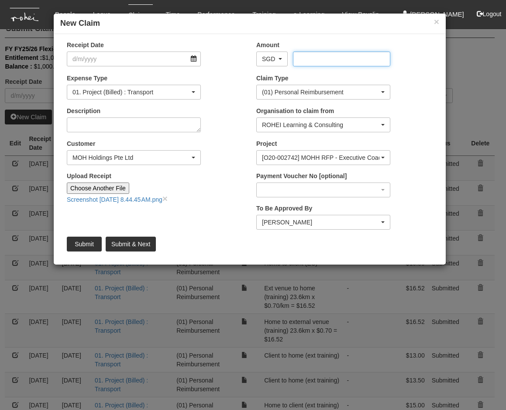
click at [315, 58] on input "Amount" at bounding box center [341, 59] width 97 height 15
type input "14.4"
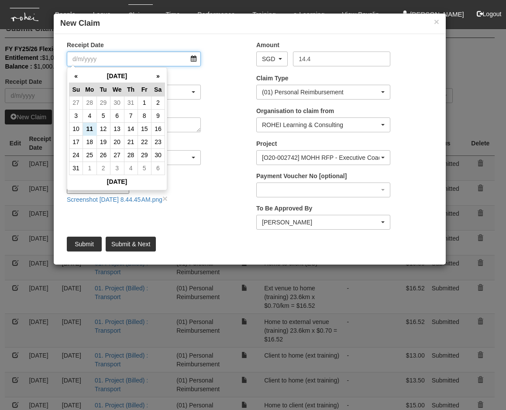
click at [165, 62] on input "Receipt Date" at bounding box center [134, 59] width 134 height 15
click at [85, 115] on td "4" at bounding box center [90, 115] width 14 height 13
type input "[DATE]"
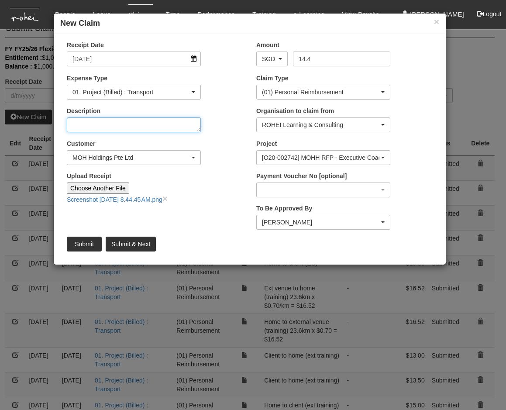
click at [97, 125] on textarea "Description" at bounding box center [134, 124] width 134 height 15
type textarea "Clien"
select select "50"
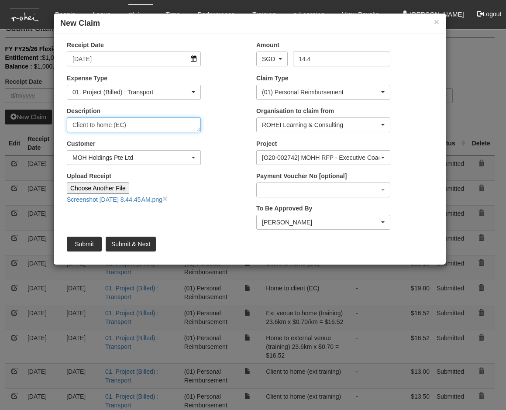
type textarea "Client to home (EC)"
click at [90, 242] on input "Submit" at bounding box center [84, 244] width 35 height 15
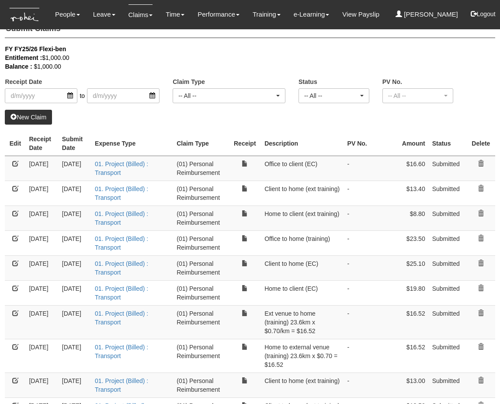
click at [43, 144] on th "Receipt Date" at bounding box center [41, 143] width 33 height 25
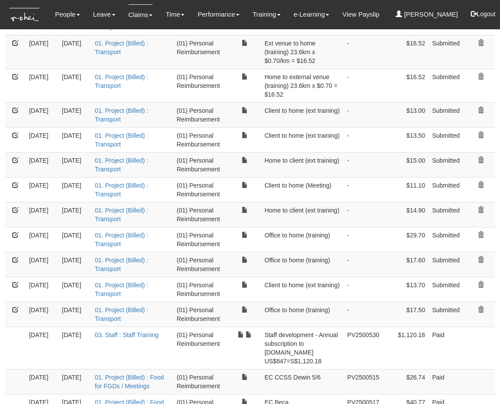
scroll to position [0, 0]
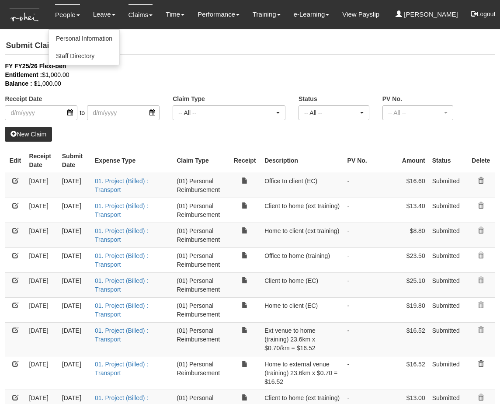
select select "50"
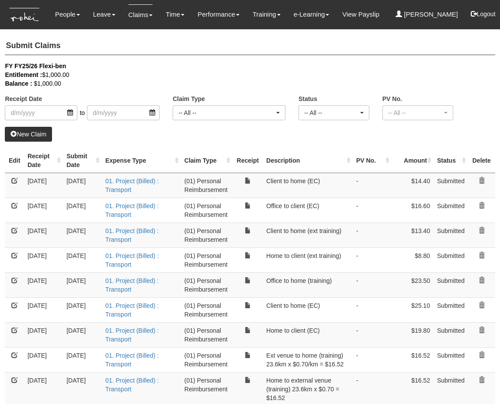
click at [60, 160] on th "Receipt Date" at bounding box center [43, 160] width 39 height 25
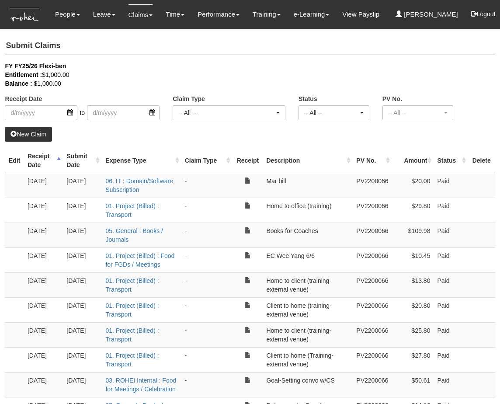
click at [59, 161] on th "Receipt Date" at bounding box center [43, 160] width 39 height 25
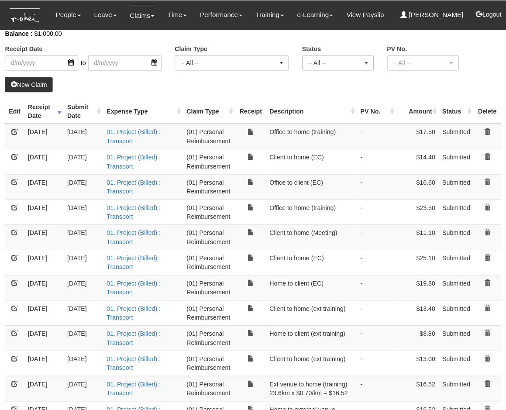
scroll to position [56, 0]
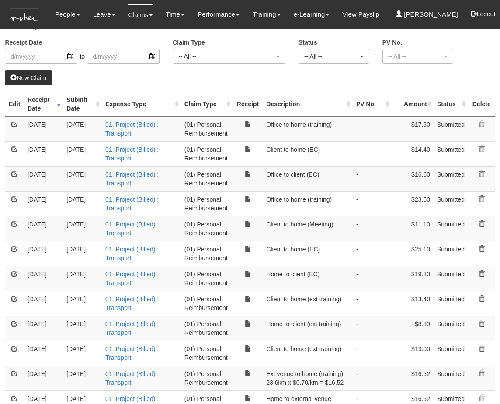
click at [15, 307] on link at bounding box center [14, 348] width 6 height 6
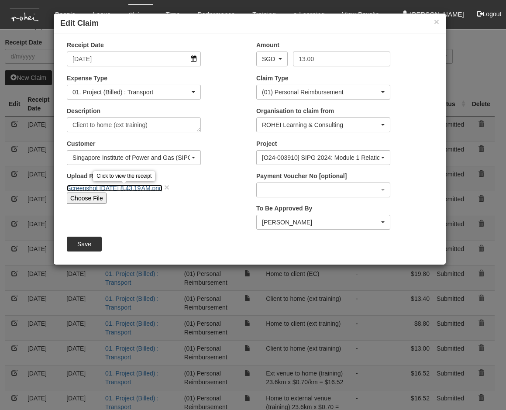
click at [145, 189] on link "Screenshot [DATE] 8.43.19 AM.png" at bounding box center [115, 188] width 96 height 7
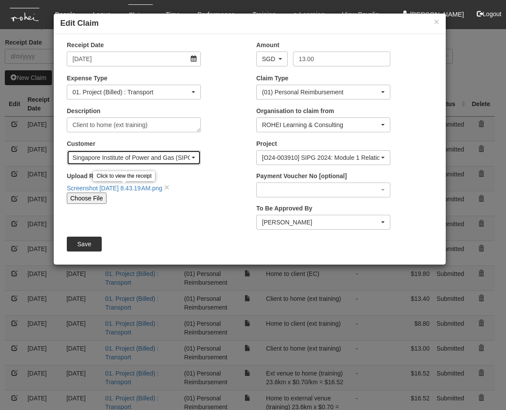
click at [192, 155] on div "Singapore Institute of Power and Gas (SIPG)" at bounding box center [133, 157] width 123 height 9
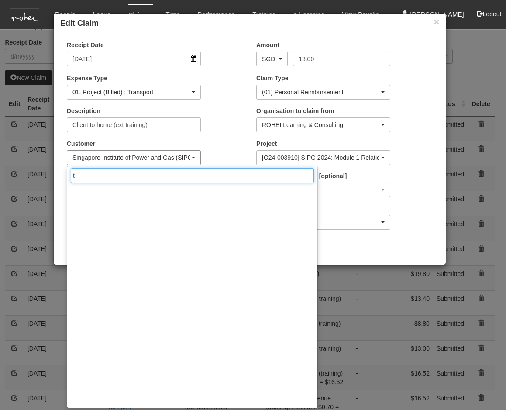
scroll to position [0, 0]
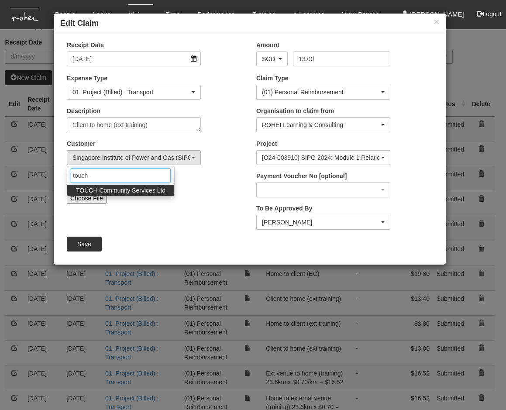
type input "touch"
click at [135, 190] on span "TOUCH Community Services Ltd" at bounding box center [121, 190] width 90 height 9
select select "893"
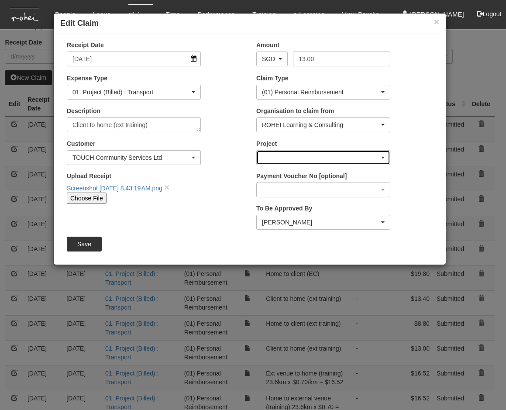
click at [326, 156] on div "button" at bounding box center [323, 158] width 133 height 14
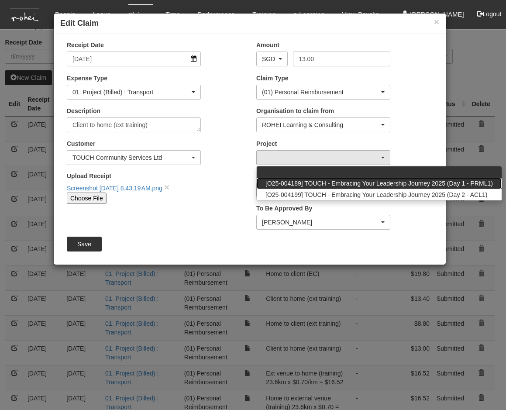
click at [340, 183] on span "[O25-004189] TOUCH - Embracing Your Leadership Journey 2025 (Day 1 - PRML1)" at bounding box center [380, 183] width 228 height 9
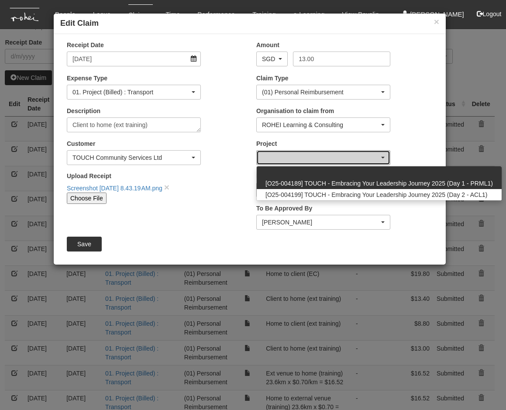
select select "2810"
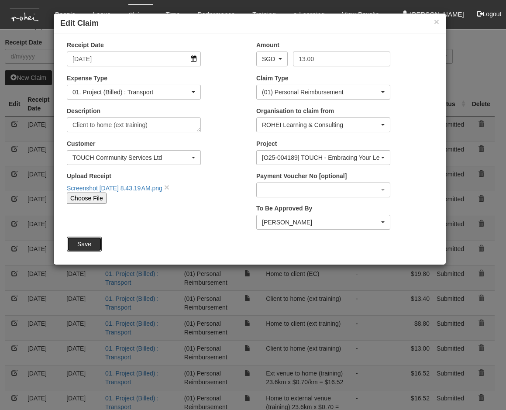
click at [85, 243] on input "Save" at bounding box center [84, 244] width 35 height 15
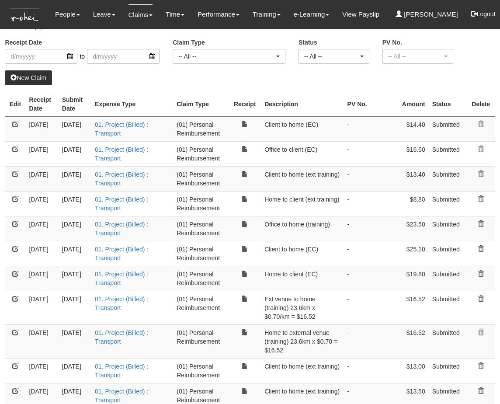
select select "50"
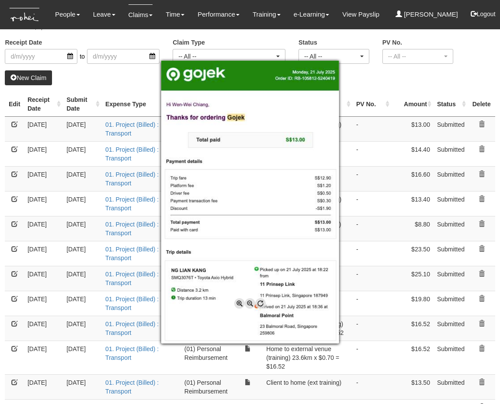
click at [50, 102] on div at bounding box center [250, 202] width 500 height 404
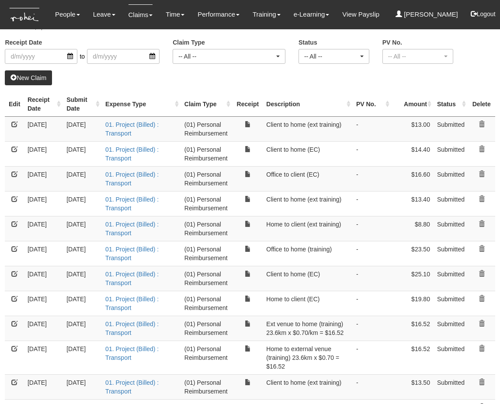
click at [60, 106] on th "Receipt Date" at bounding box center [43, 104] width 39 height 25
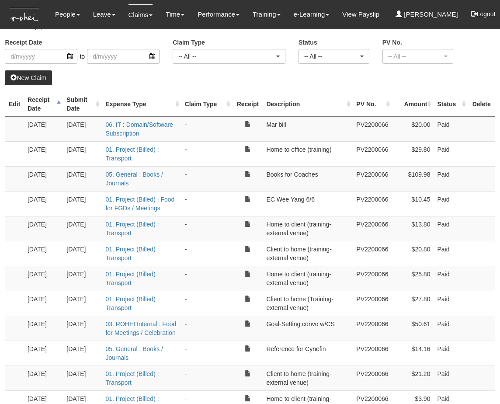
click at [60, 106] on th "Receipt Date" at bounding box center [43, 104] width 39 height 25
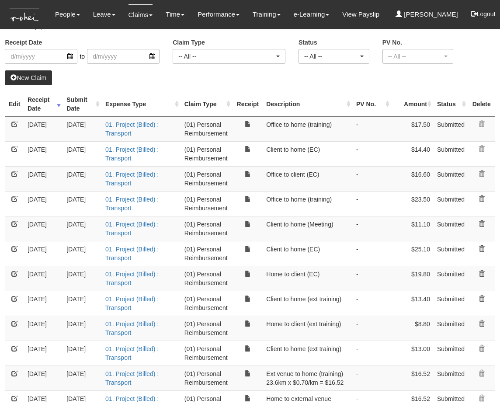
click at [29, 79] on link "New Claim" at bounding box center [28, 77] width 47 height 15
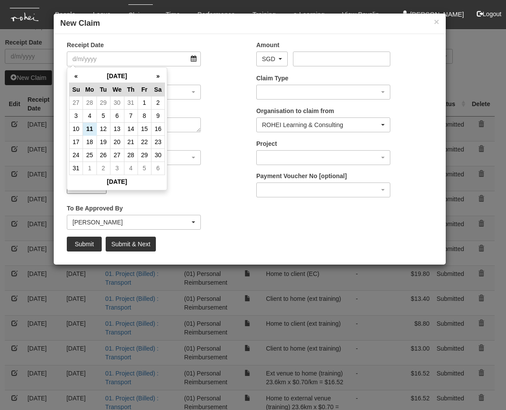
click at [121, 193] on div "Choose File" at bounding box center [134, 188] width 134 height 11
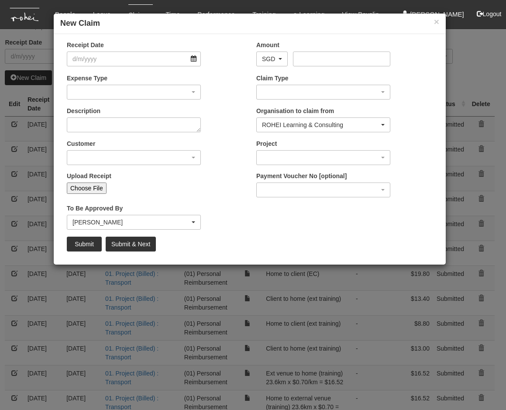
click at [92, 188] on input "Choose File" at bounding box center [87, 188] width 40 height 11
type input "C:\fakepath\Screenshot [DATE] 2.15.48 PM.png"
type input "Choose Another File"
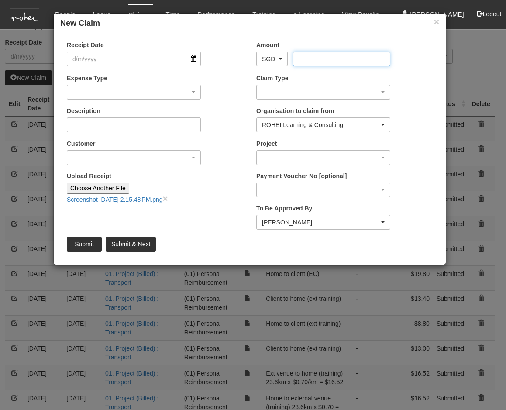
click at [311, 60] on input "Amount" at bounding box center [341, 59] width 97 height 15
type input "10.8"
click at [191, 60] on input "Receipt Date" at bounding box center [134, 59] width 134 height 15
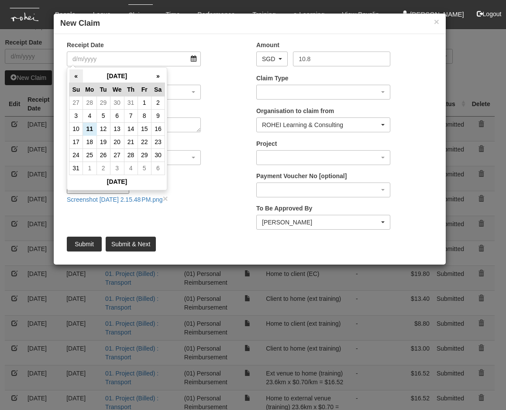
click at [74, 76] on th "«" at bounding box center [76, 76] width 14 height 14
click at [88, 142] on td "21" at bounding box center [90, 141] width 14 height 13
type input "[DATE]"
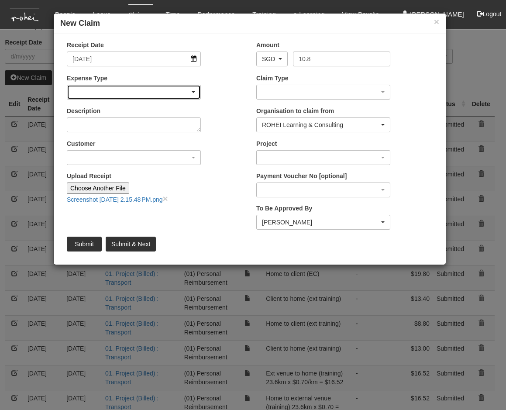
click at [150, 88] on div "button" at bounding box center [133, 92] width 133 height 14
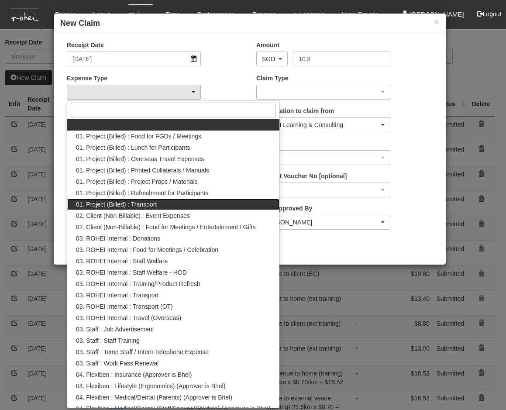
click at [147, 205] on span "01. Project (Billed) : Transport" at bounding box center [116, 204] width 81 height 9
select select "135"
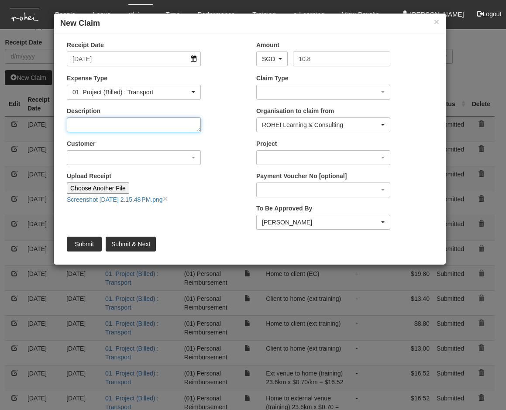
click at [115, 127] on textarea "Description" at bounding box center [134, 124] width 134 height 15
type textarea "T"
type textarea "Home to client (ext training)"
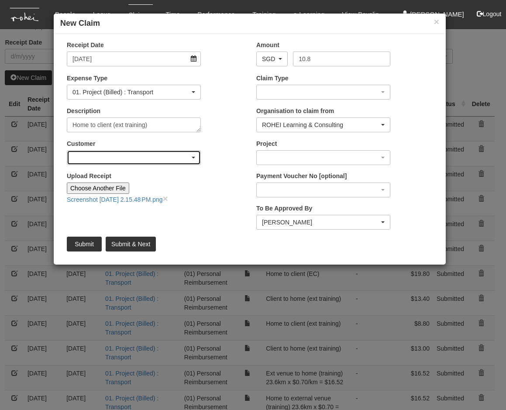
click at [105, 154] on div "button" at bounding box center [133, 158] width 133 height 14
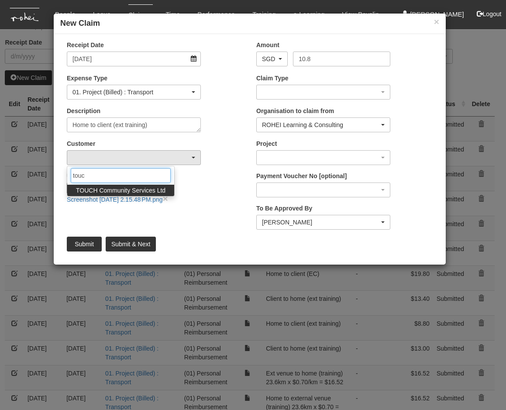
type input "touc"
click at [136, 187] on span "TOUCH Community Services Ltd" at bounding box center [121, 190] width 90 height 9
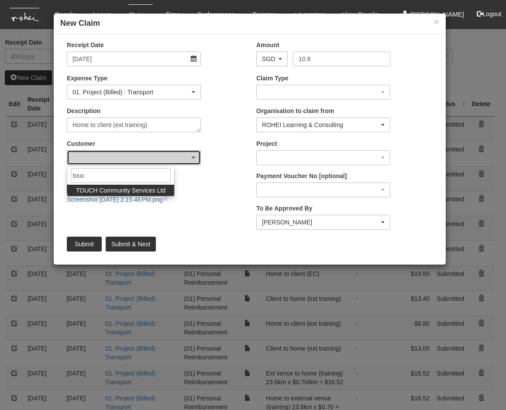
select select "893"
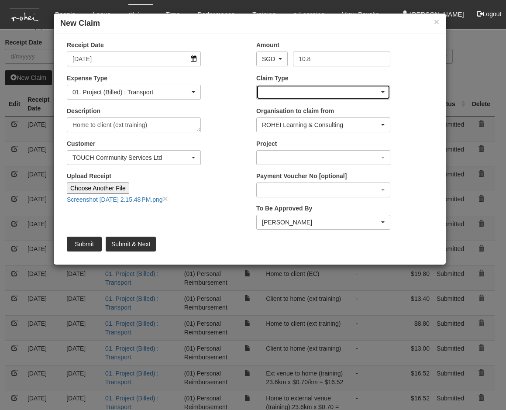
click at [379, 90] on div "button" at bounding box center [323, 92] width 133 height 14
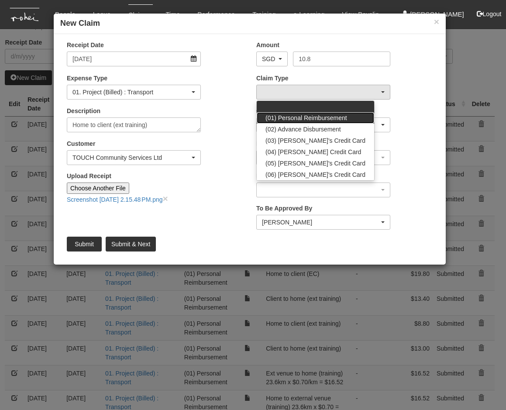
click at [333, 116] on span "(01) Personal Reimbursement" at bounding box center [307, 118] width 82 height 9
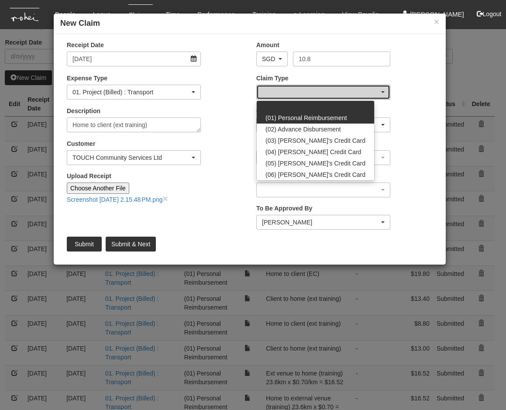
select select "14"
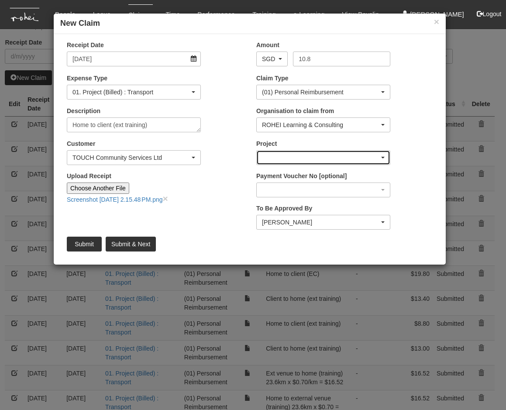
click at [345, 157] on div "button" at bounding box center [323, 158] width 133 height 14
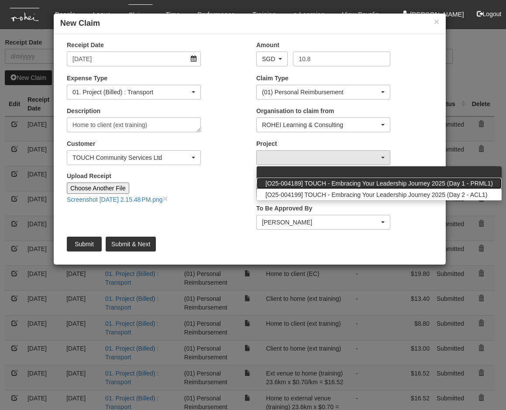
click at [344, 183] on span "[O25-004189] TOUCH - Embracing Your Leadership Journey 2025 (Day 1 - PRML1)" at bounding box center [380, 183] width 228 height 9
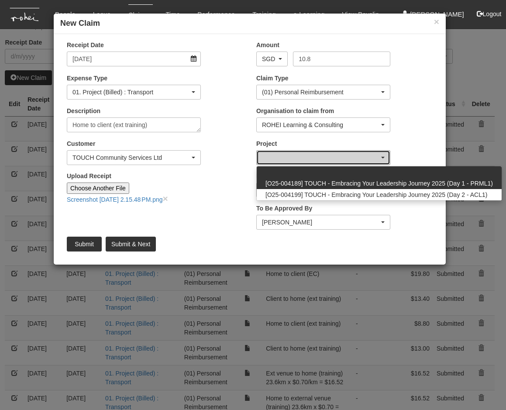
select select "2810"
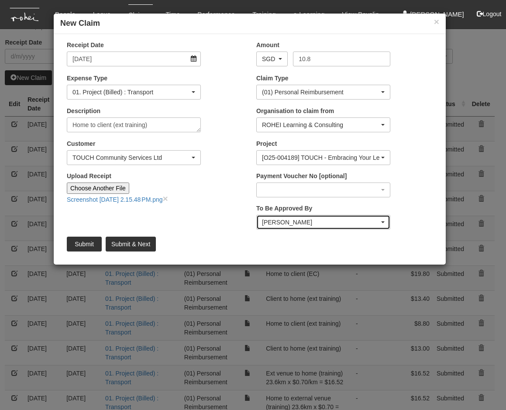
click at [355, 221] on div "[PERSON_NAME]" at bounding box center [320, 222] width 117 height 9
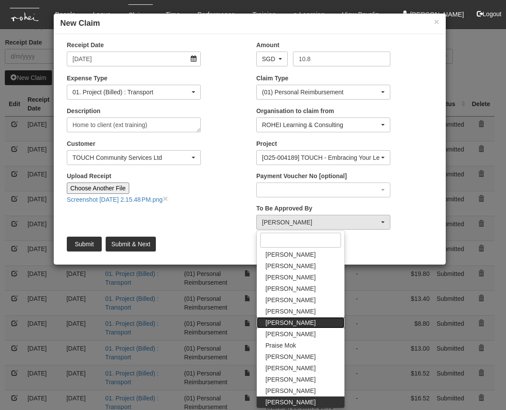
click at [296, 307] on link "[PERSON_NAME]" at bounding box center [301, 322] width 88 height 11
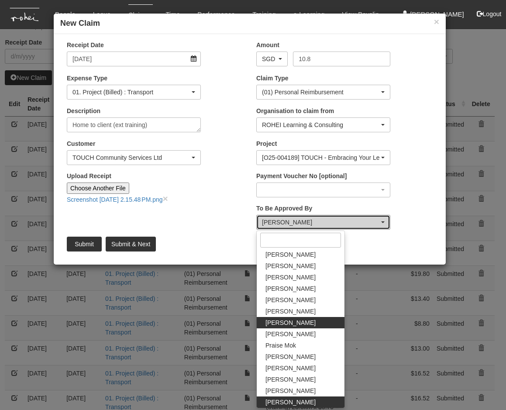
select select "34494e3c-fa1c-4f5c-8164-1b5a8a5feac6"
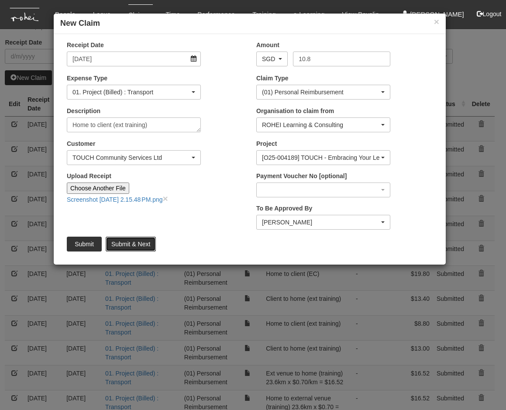
click at [145, 240] on input "Submit & Next" at bounding box center [131, 244] width 50 height 15
type input "Choose File"
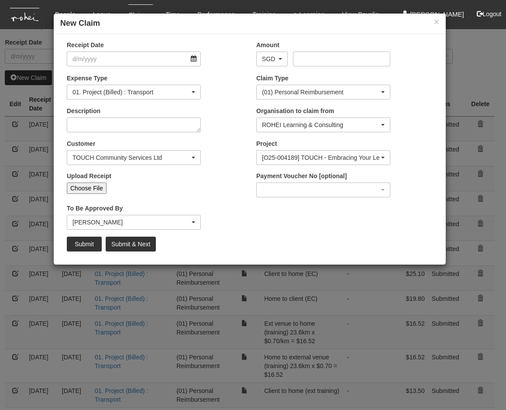
click at [85, 187] on input "Choose File" at bounding box center [87, 188] width 40 height 11
select select "50"
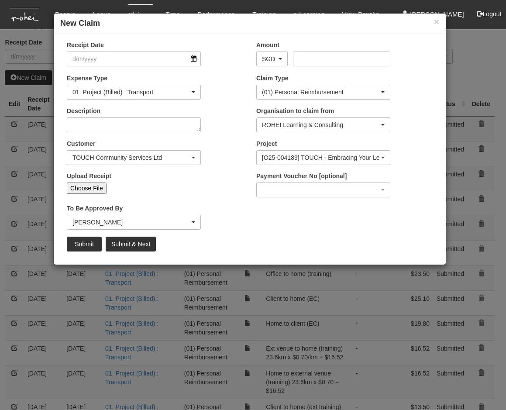
type input "C:\fakepath\Screenshot [DATE] 2.16.28 PM.png"
type input "Choose Another File"
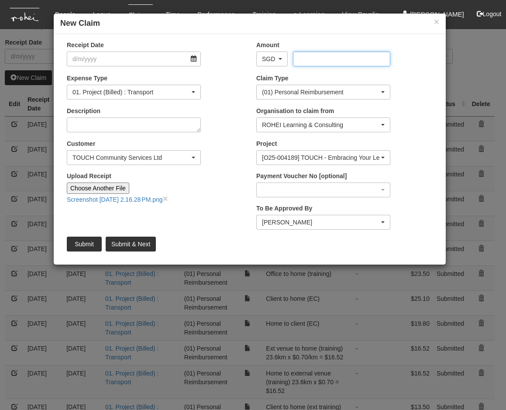
click at [309, 57] on input "Amount" at bounding box center [341, 59] width 97 height 15
type input "26.5"
click at [185, 59] on input "Receipt Date" at bounding box center [134, 59] width 134 height 15
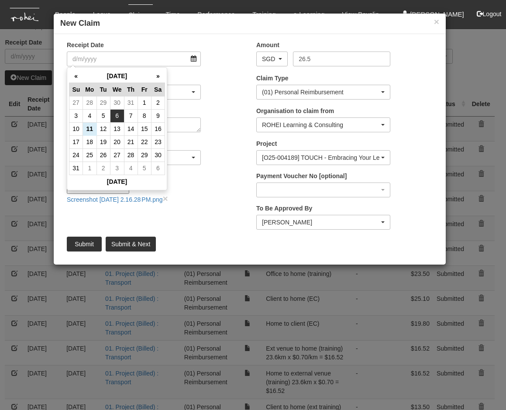
click at [112, 113] on td "6" at bounding box center [117, 115] width 14 height 13
type input "[DATE]"
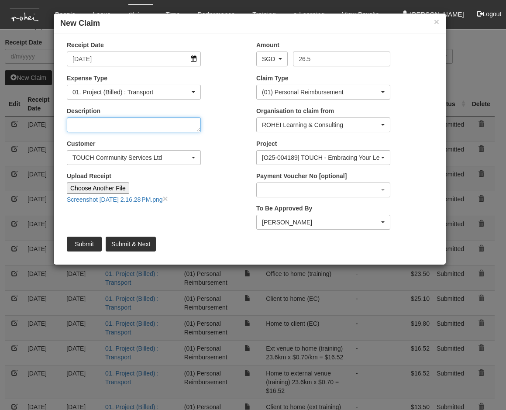
click at [117, 124] on textarea "Description" at bounding box center [134, 124] width 134 height 15
type textarea "C"
type textarea "Office to home (training)"
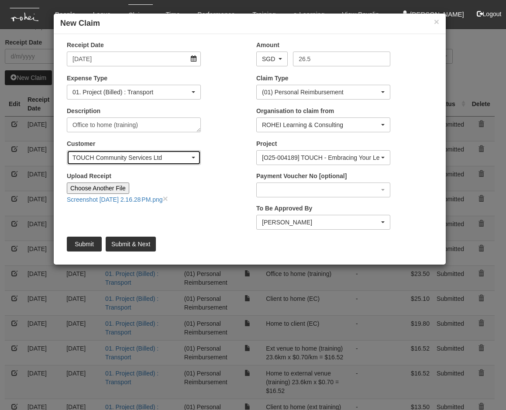
click at [196, 159] on div "TOUCH Community Services Ltd" at bounding box center [133, 158] width 133 height 14
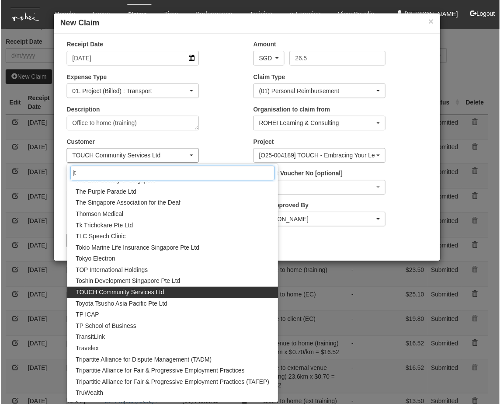
scroll to position [0, 0]
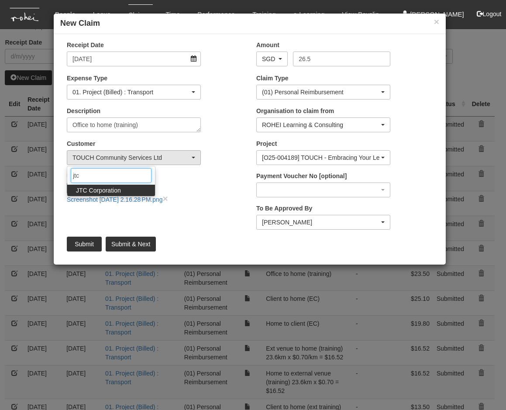
type input "jtc"
click at [122, 188] on link "JTC Corporation" at bounding box center [111, 190] width 88 height 11
select select "677"
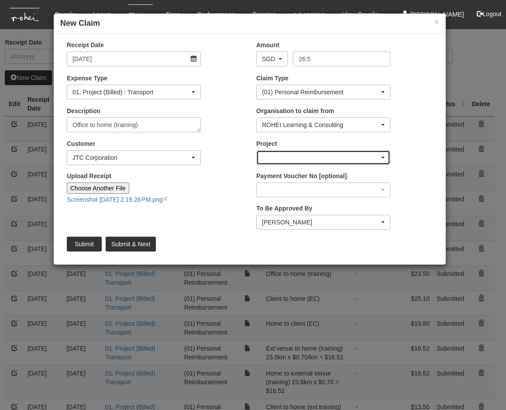
click at [283, 159] on div "button" at bounding box center [323, 158] width 133 height 14
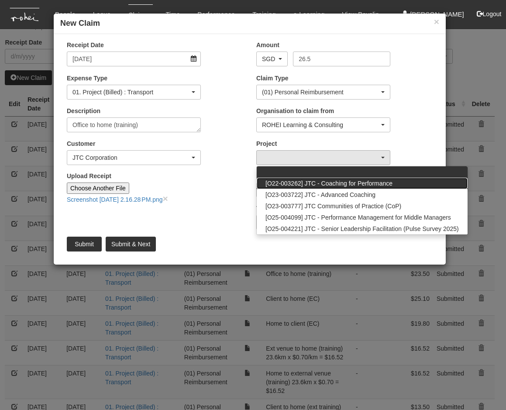
click at [389, 186] on span "[O22-003262] JTC - Coaching for Performance" at bounding box center [329, 183] width 127 height 9
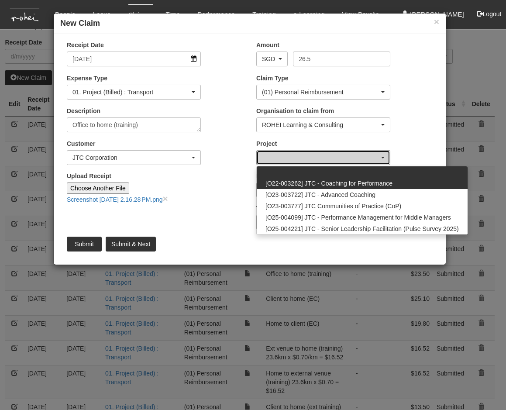
select select "2033"
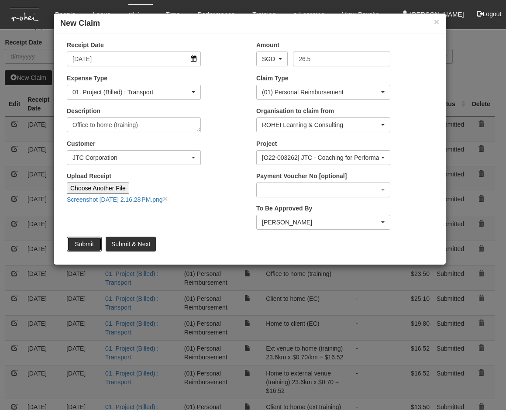
click at [86, 243] on input "Submit" at bounding box center [84, 244] width 35 height 15
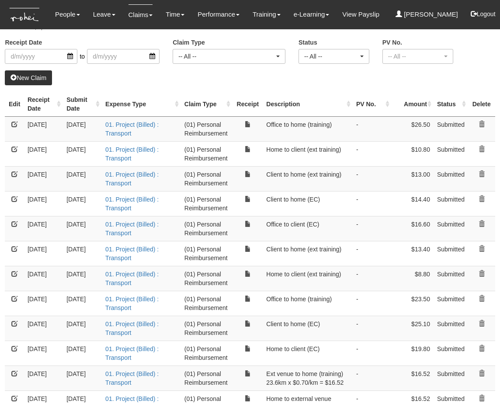
click at [59, 106] on th "Receipt Date" at bounding box center [43, 104] width 39 height 25
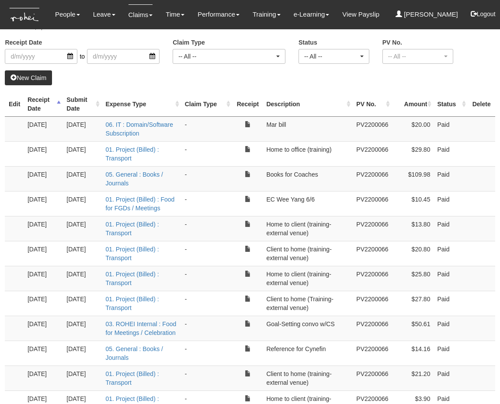
click at [59, 106] on th "Receipt Date" at bounding box center [43, 104] width 39 height 25
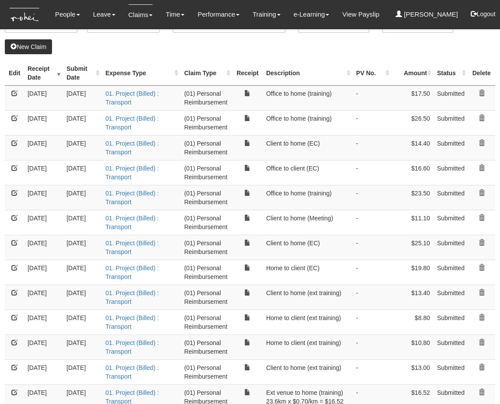
scroll to position [37, 0]
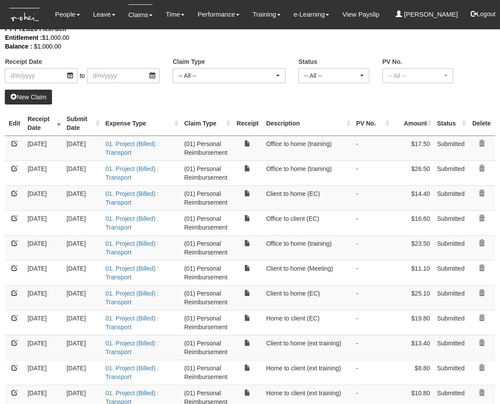
click at [59, 125] on th "Receipt Date" at bounding box center [43, 123] width 39 height 25
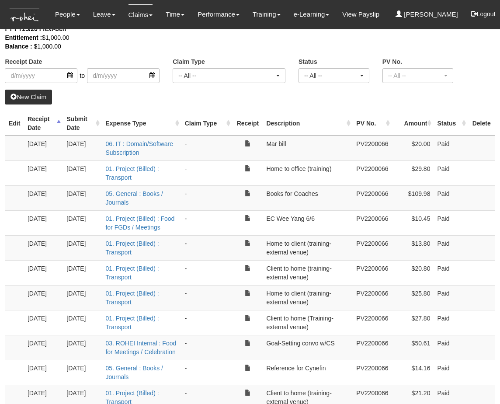
click at [59, 125] on th "Receipt Date" at bounding box center [43, 123] width 39 height 25
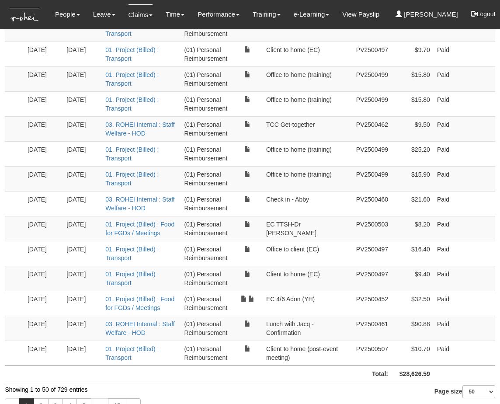
scroll to position [1112, 0]
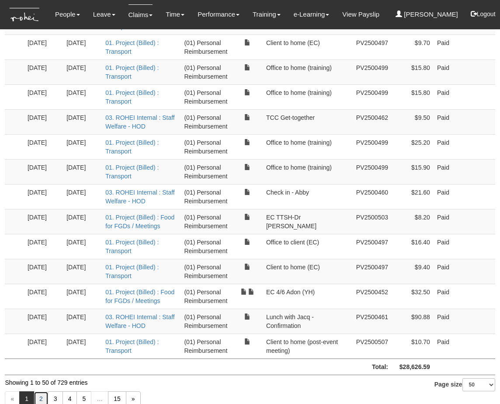
click at [42, 307] on link "2" at bounding box center [41, 398] width 15 height 15
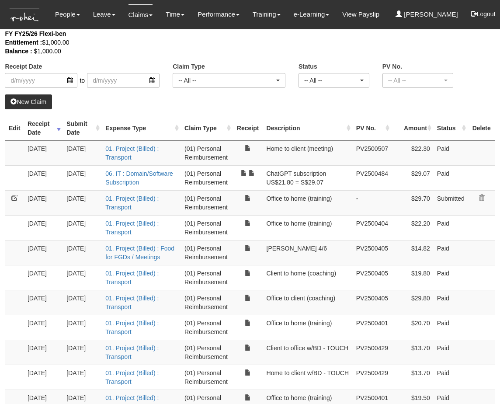
scroll to position [0, 0]
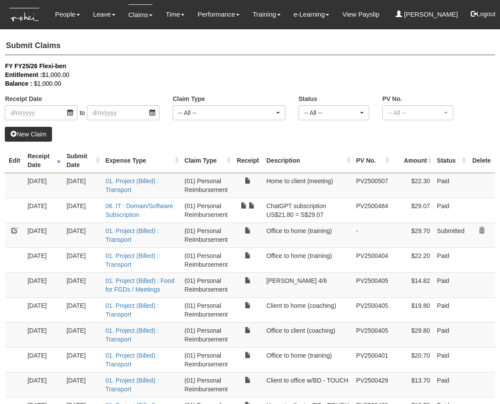
click at [59, 162] on th "Receipt Date" at bounding box center [43, 160] width 39 height 25
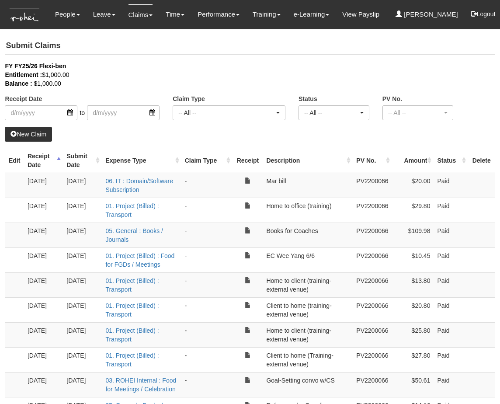
click at [59, 162] on th "Receipt Date" at bounding box center [43, 160] width 39 height 25
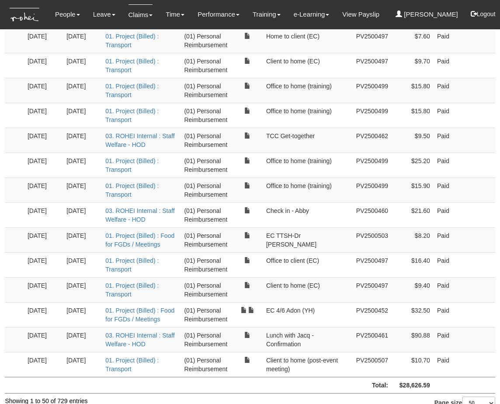
scroll to position [1112, 0]
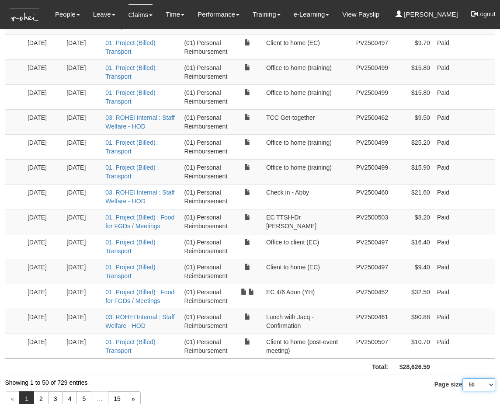
click at [490, 307] on select "10 25 50 100" at bounding box center [478, 384] width 33 height 13
select select "100"
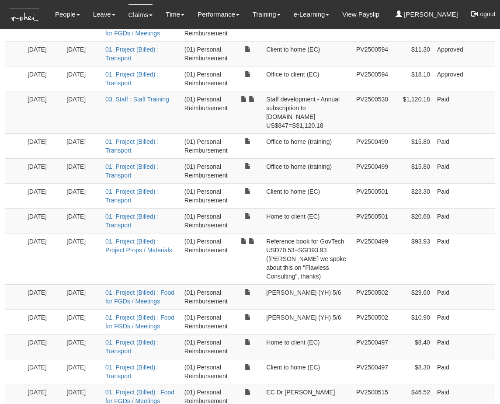
scroll to position [609, 0]
